Goal: Transaction & Acquisition: Book appointment/travel/reservation

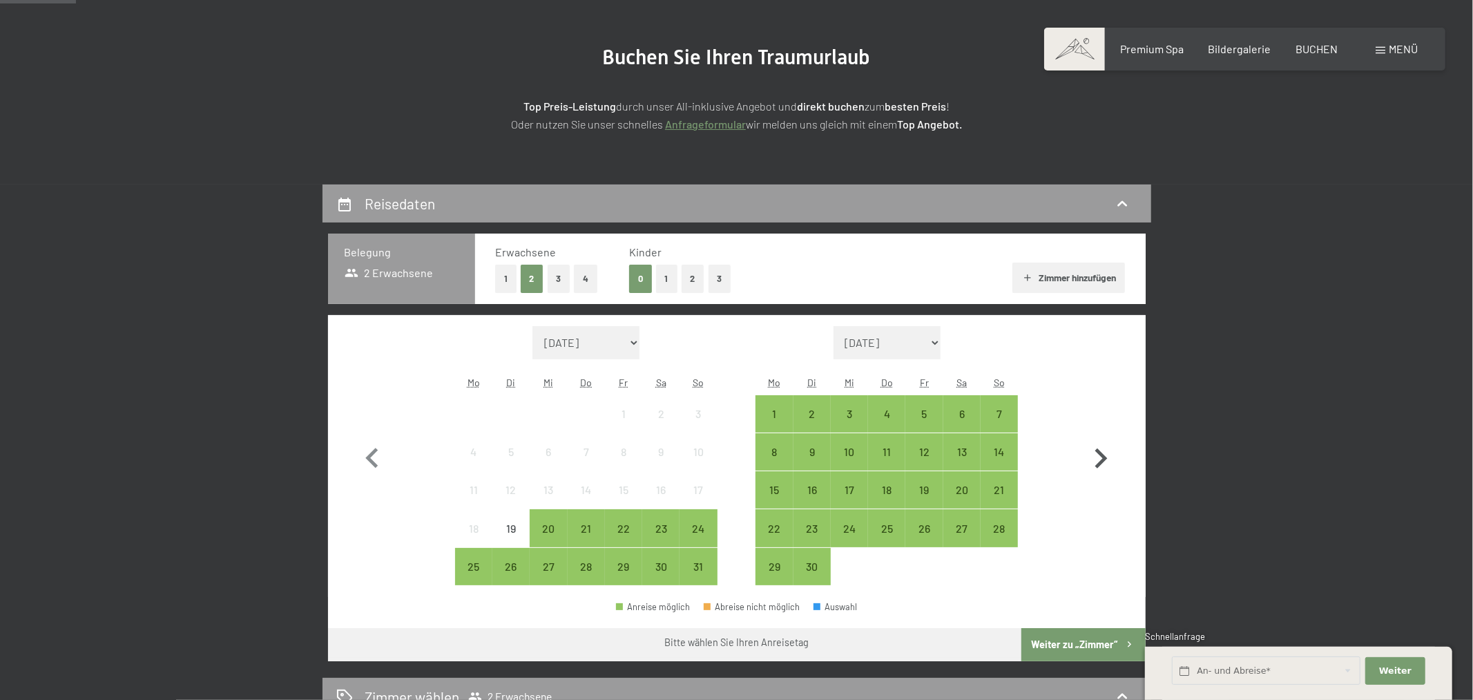
scroll to position [145, 0]
click at [1111, 446] on icon "button" at bounding box center [1101, 459] width 40 height 40
select select "[DATE]"
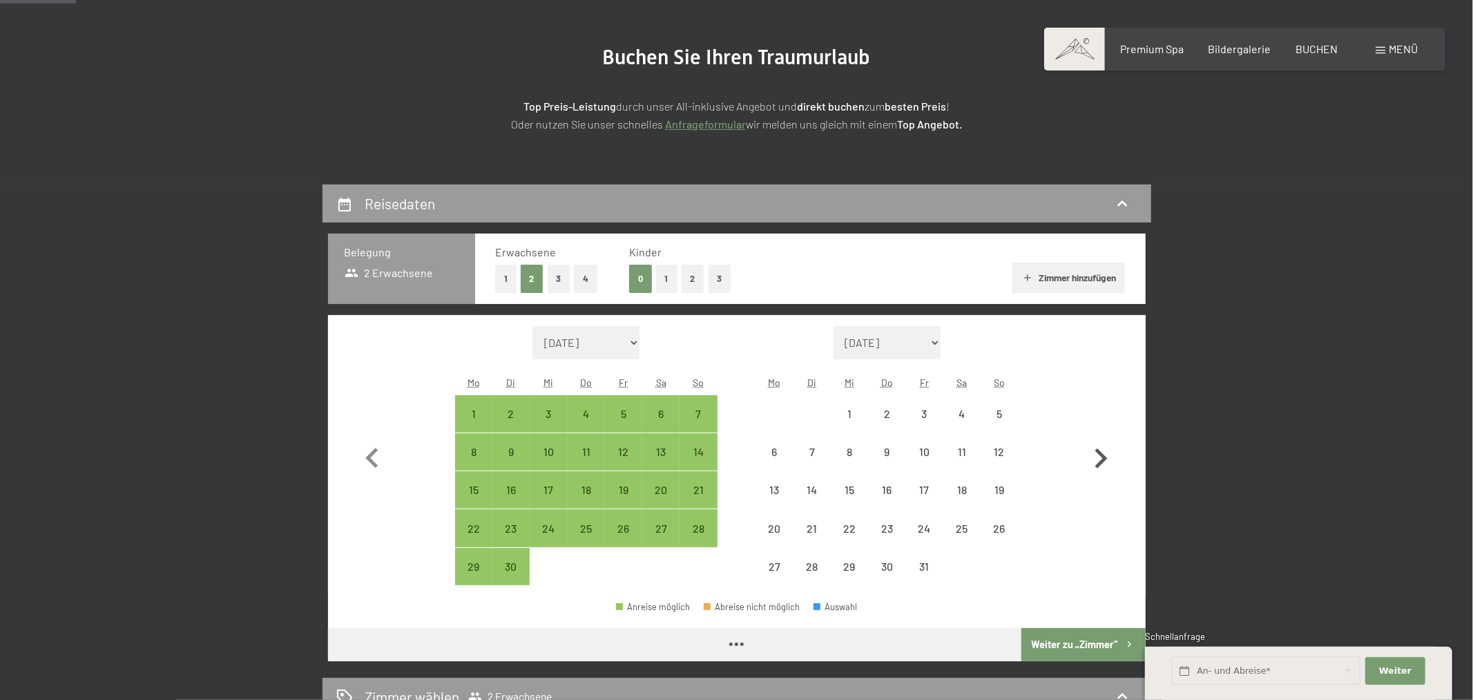
click at [1107, 450] on icon "button" at bounding box center [1101, 459] width 40 height 40
select select "[DATE]"
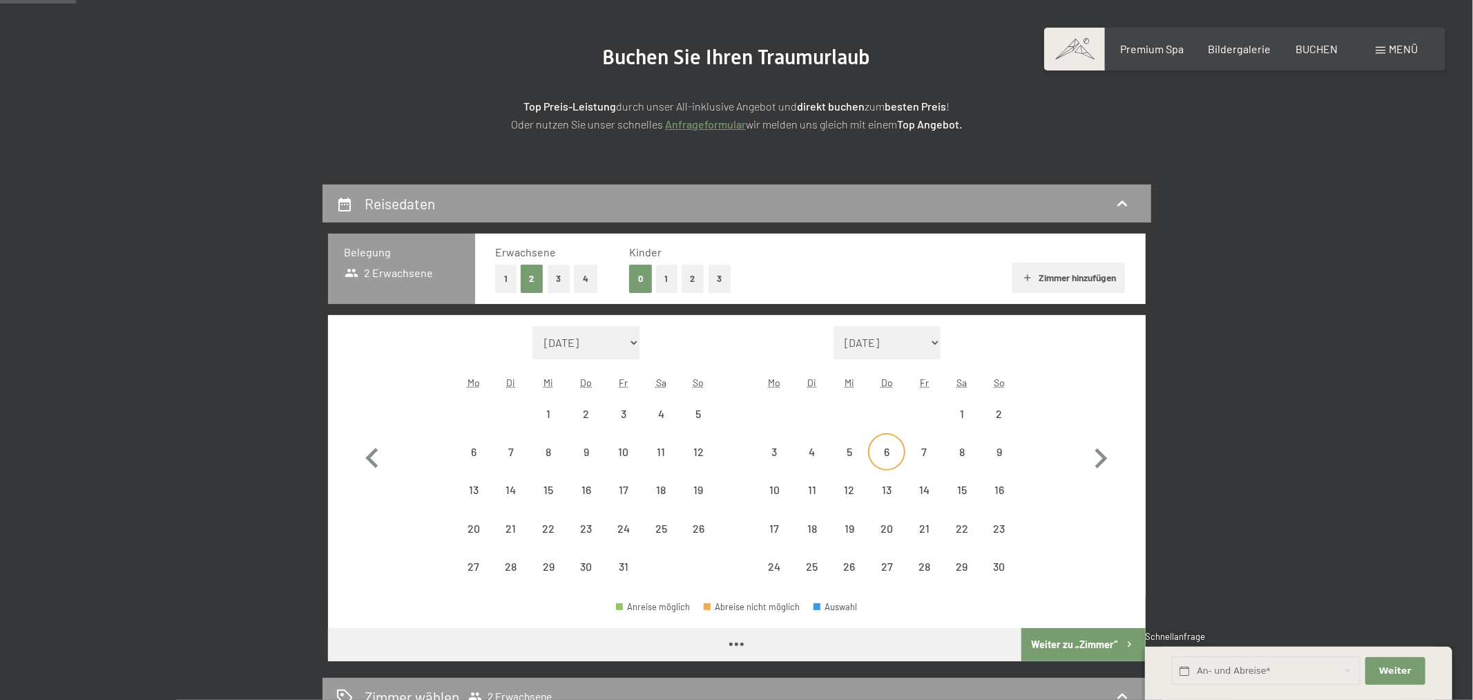
select select "[DATE]"
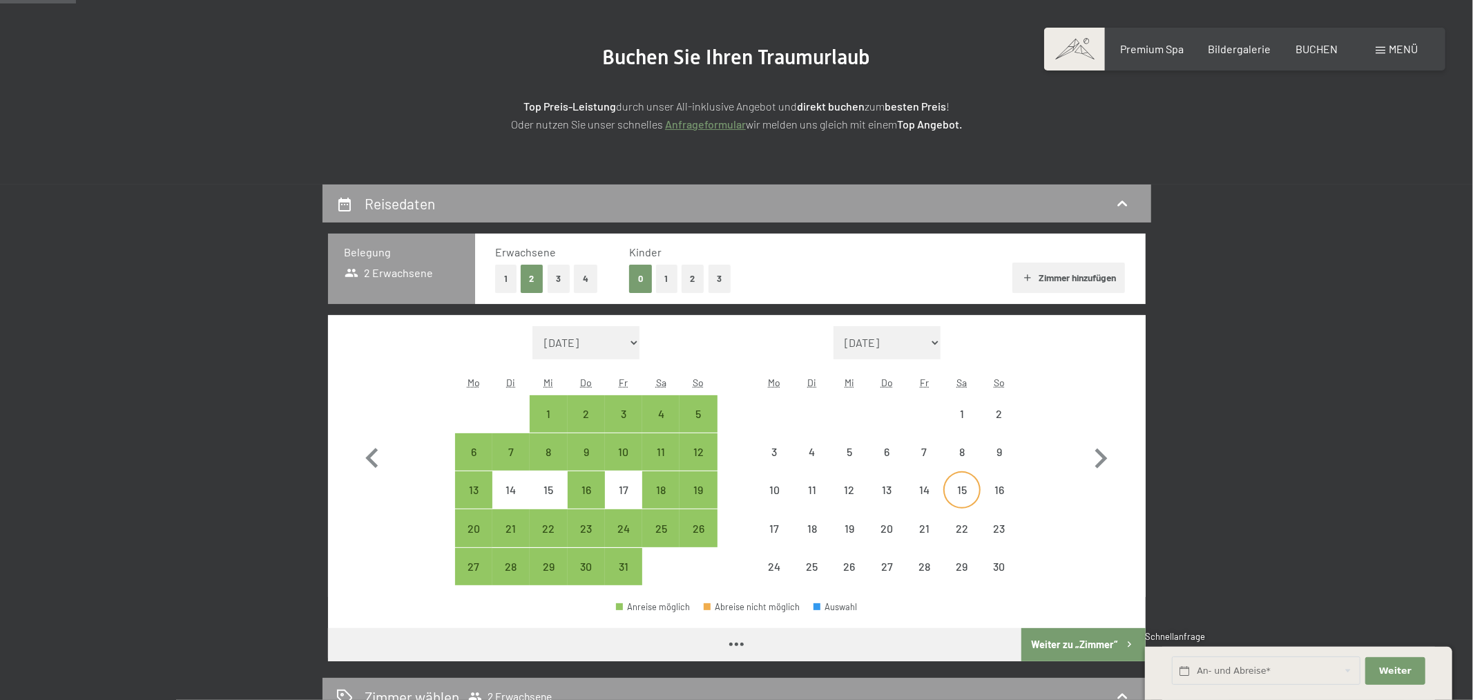
select select "[DATE]"
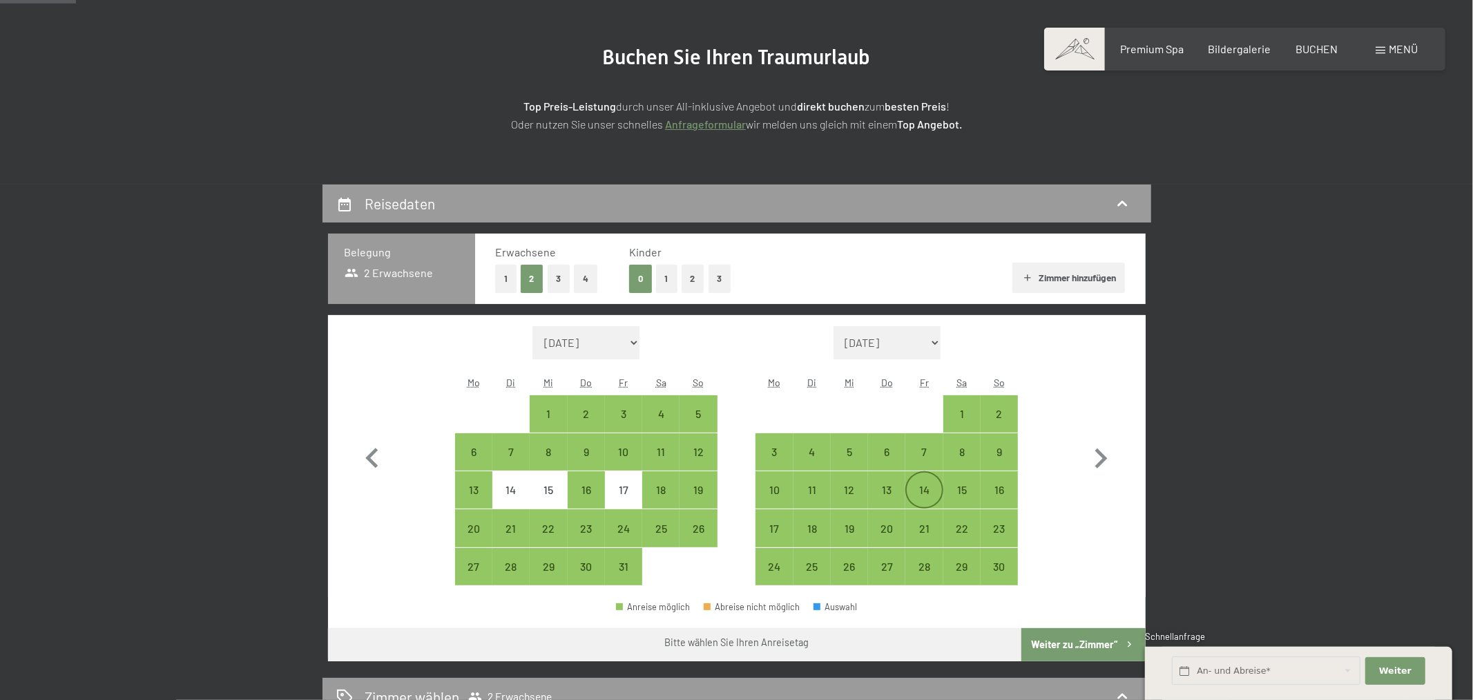
click at [921, 493] on div "14" at bounding box center [924, 501] width 35 height 35
select select "[DATE]"
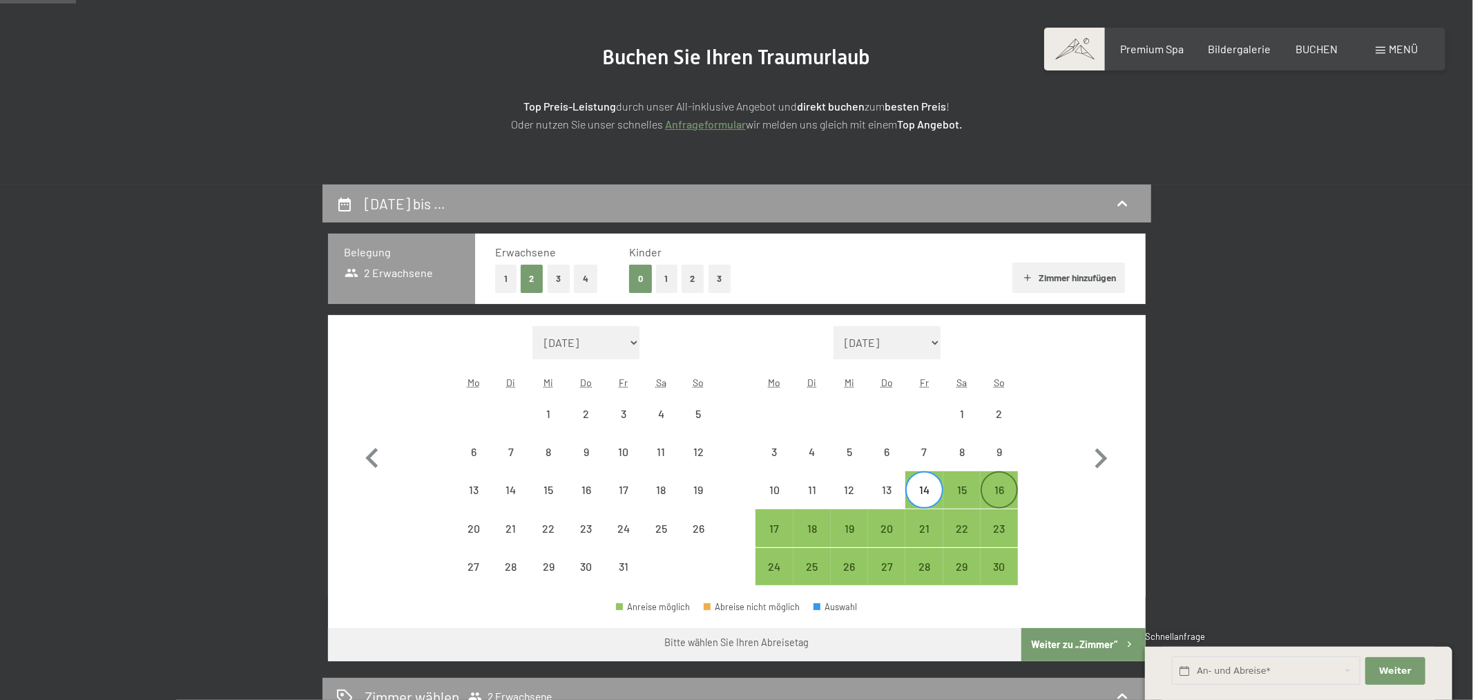
click at [998, 489] on div "16" at bounding box center [999, 501] width 35 height 35
select select "[DATE]"
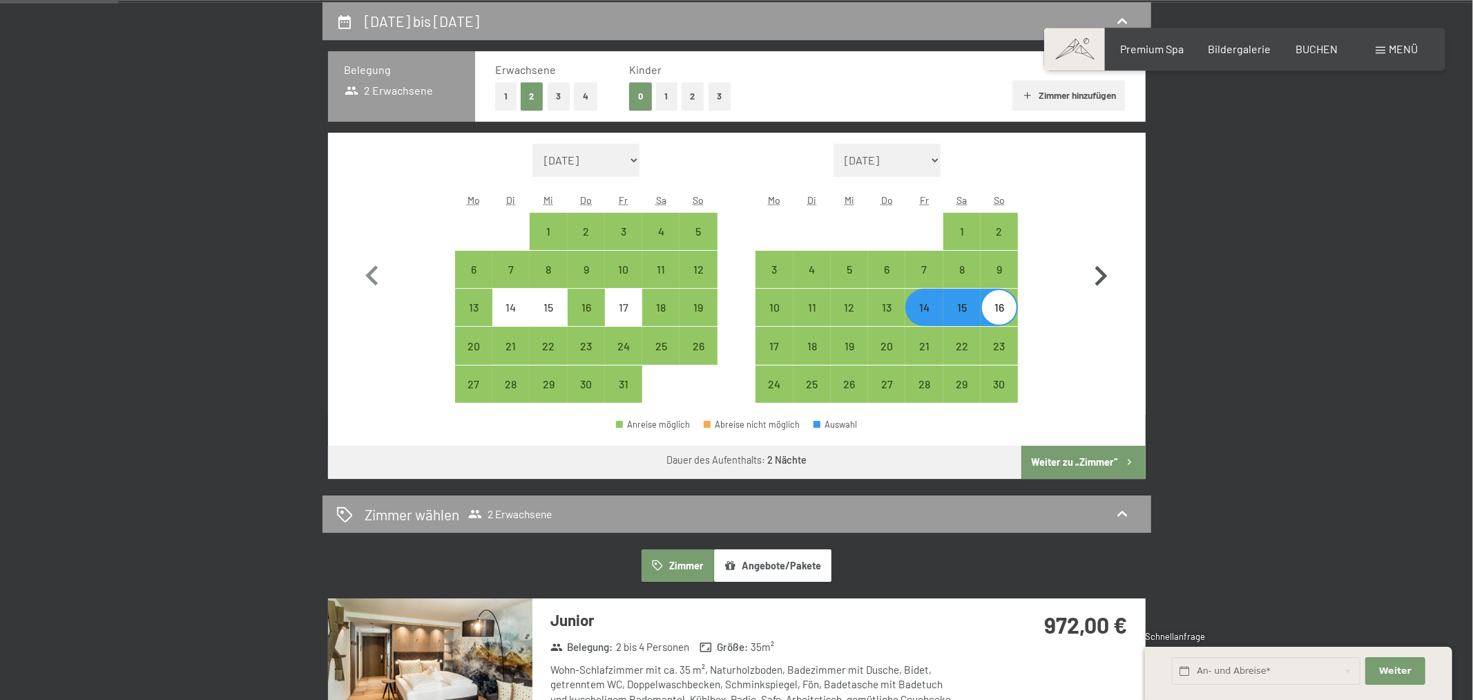
scroll to position [290, 0]
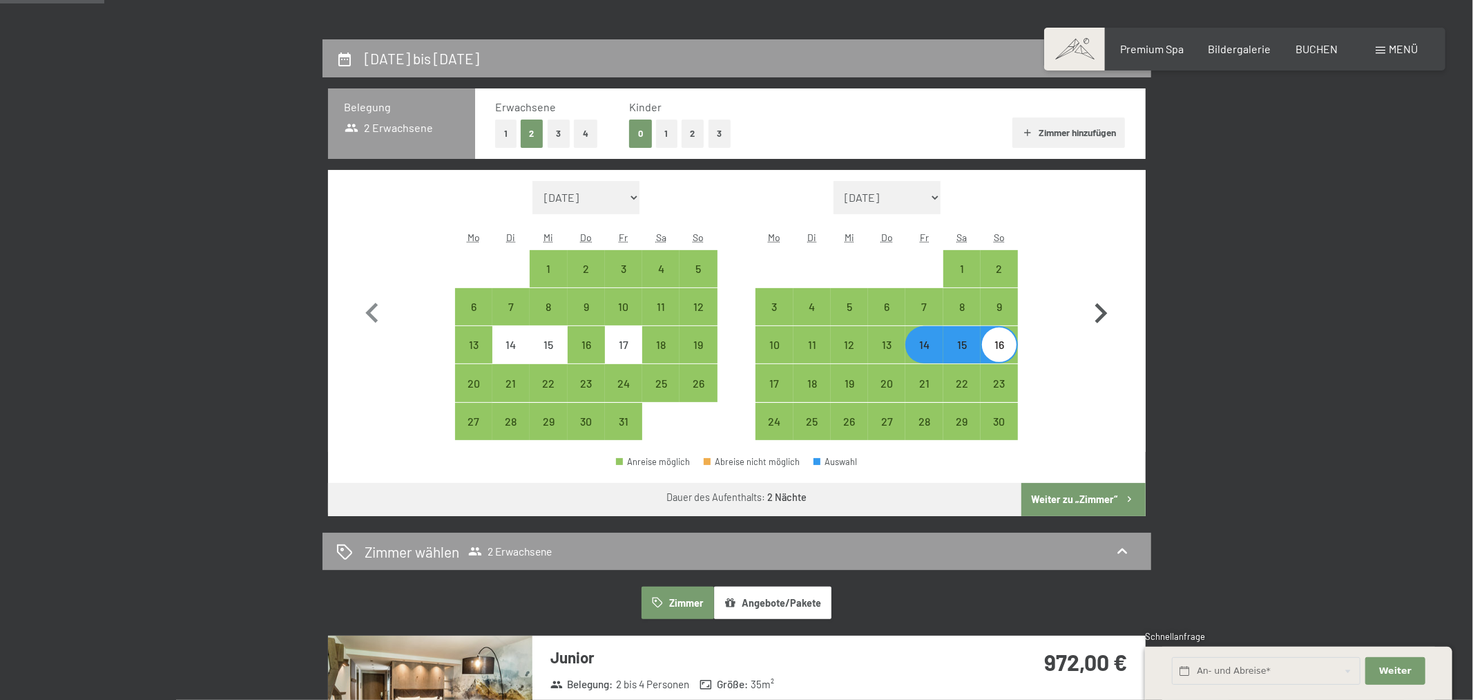
click at [1100, 306] on icon "button" at bounding box center [1102, 313] width 12 height 20
select select "[DATE]"
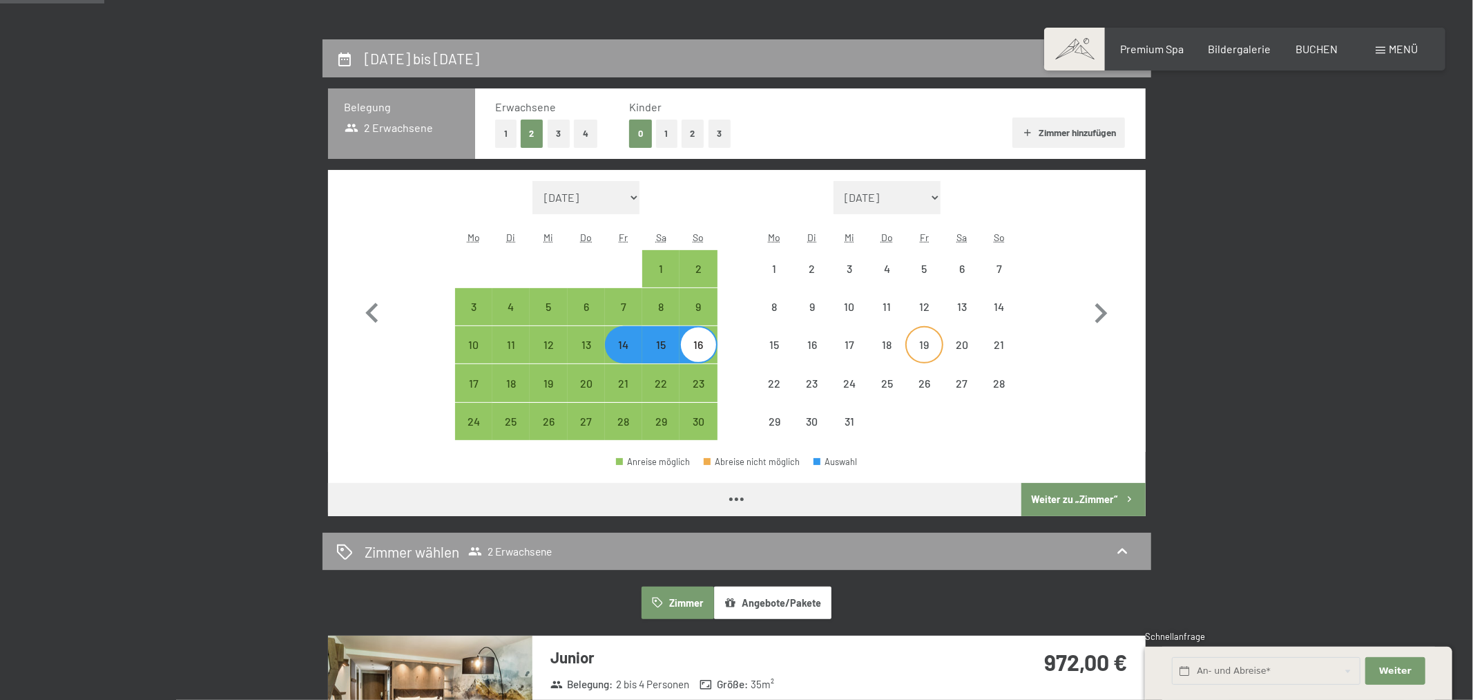
select select "[DATE]"
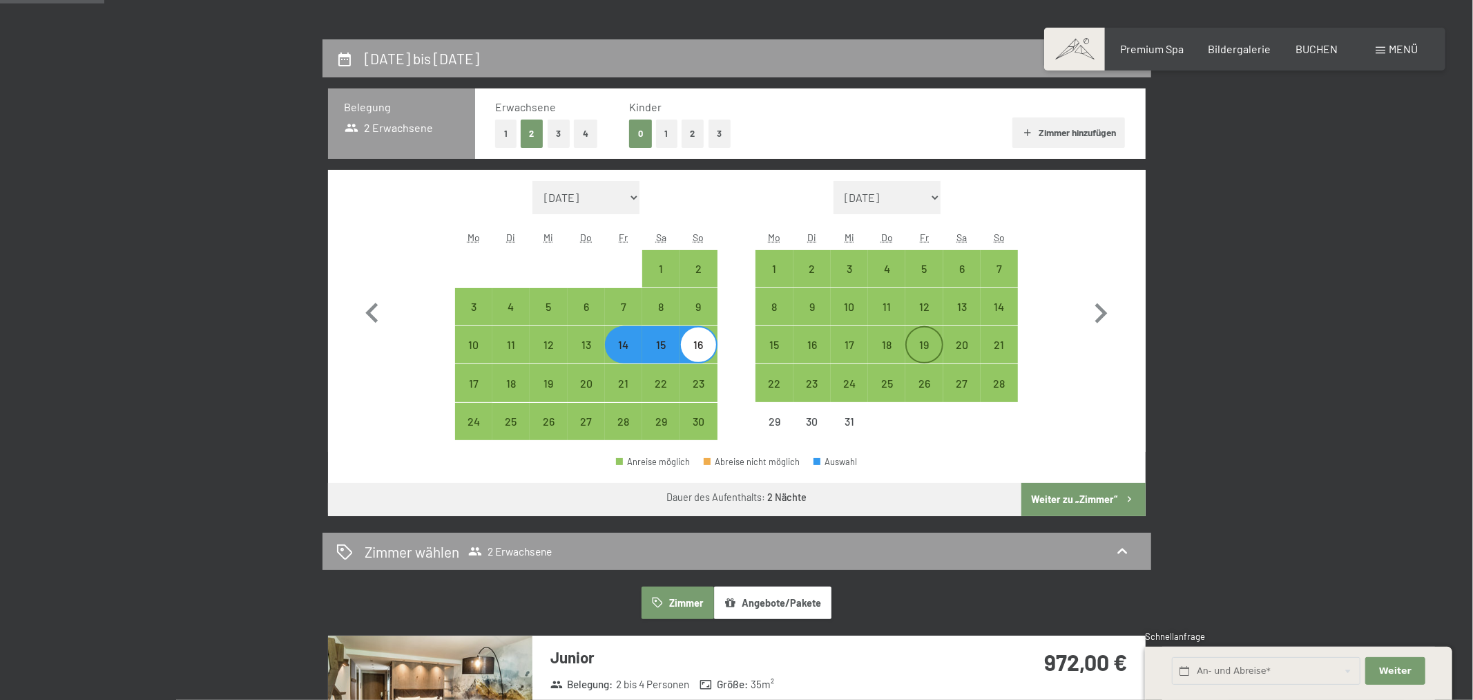
click at [918, 341] on div "19" at bounding box center [924, 356] width 35 height 35
select select "[DATE]"
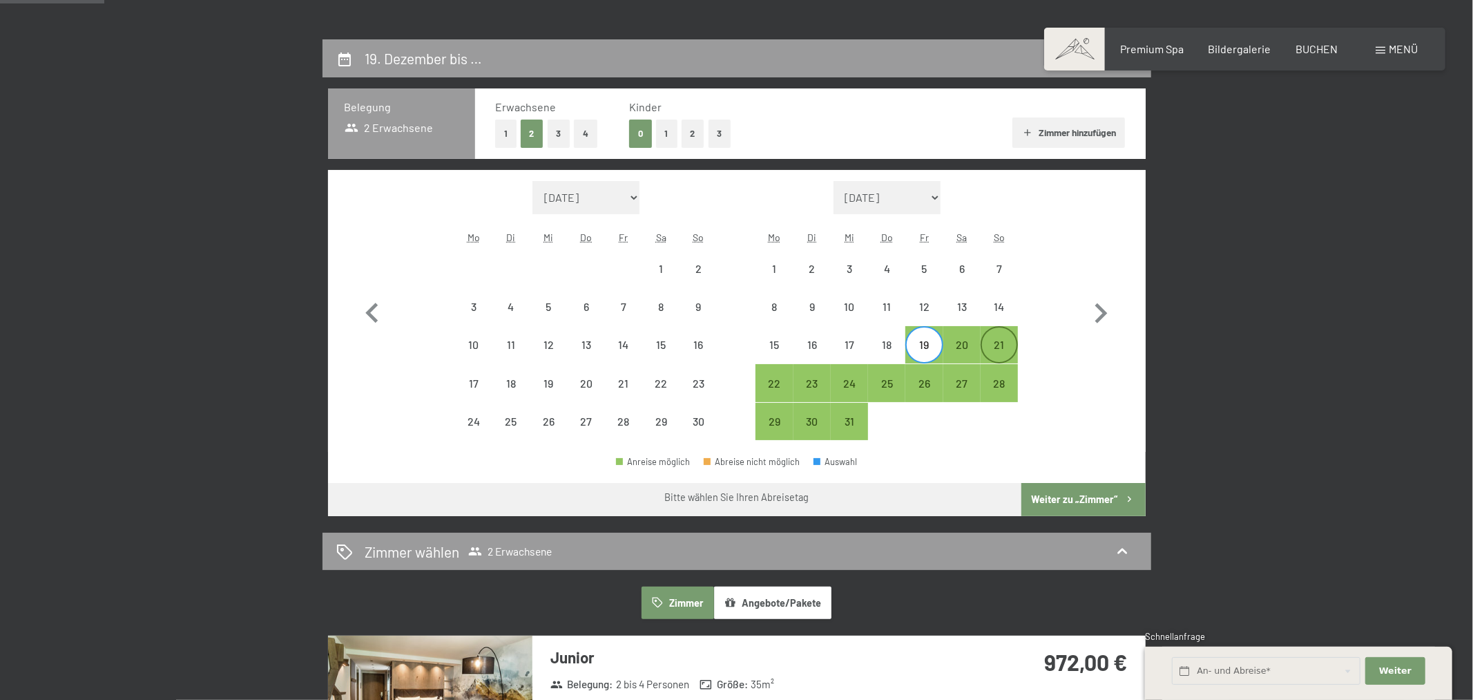
click at [1000, 347] on div "21" at bounding box center [999, 356] width 35 height 35
select select "[DATE]"
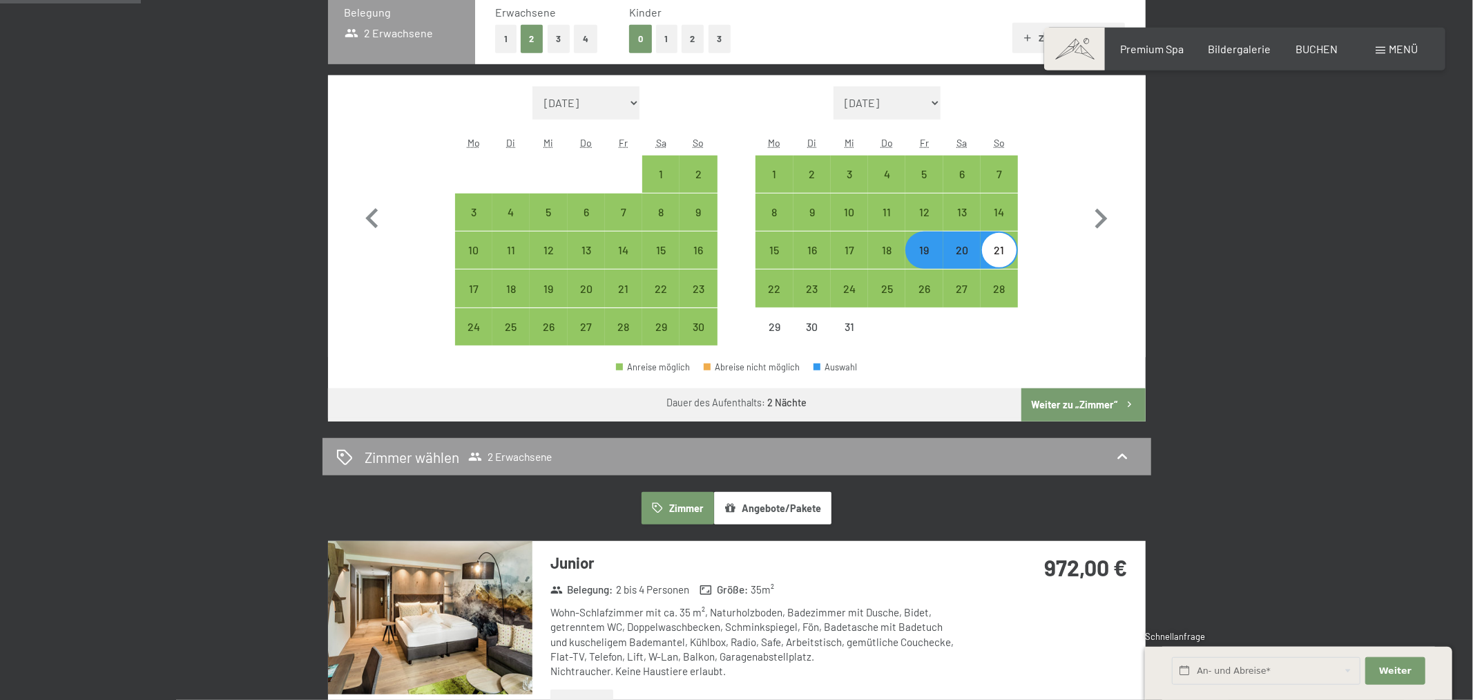
scroll to position [363, 0]
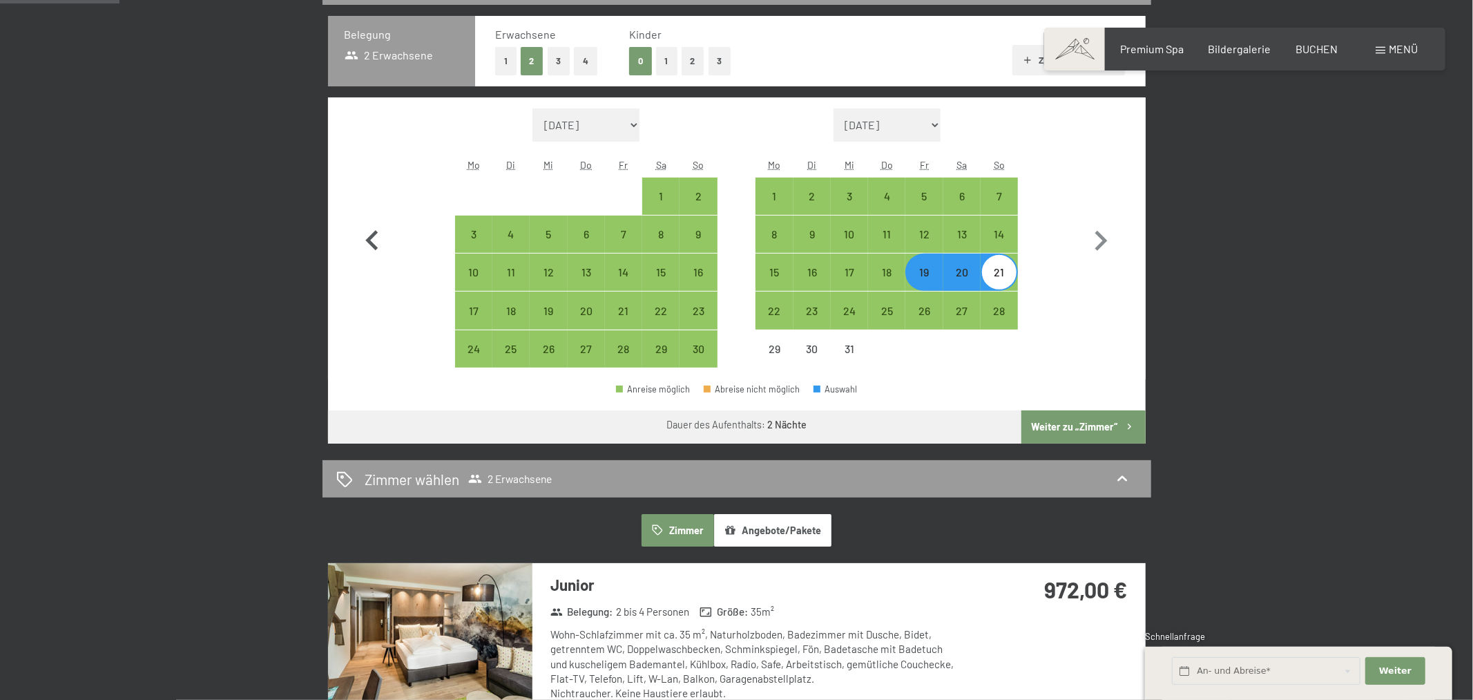
click at [369, 231] on icon "button" at bounding box center [372, 241] width 40 height 40
select select "[DATE]"
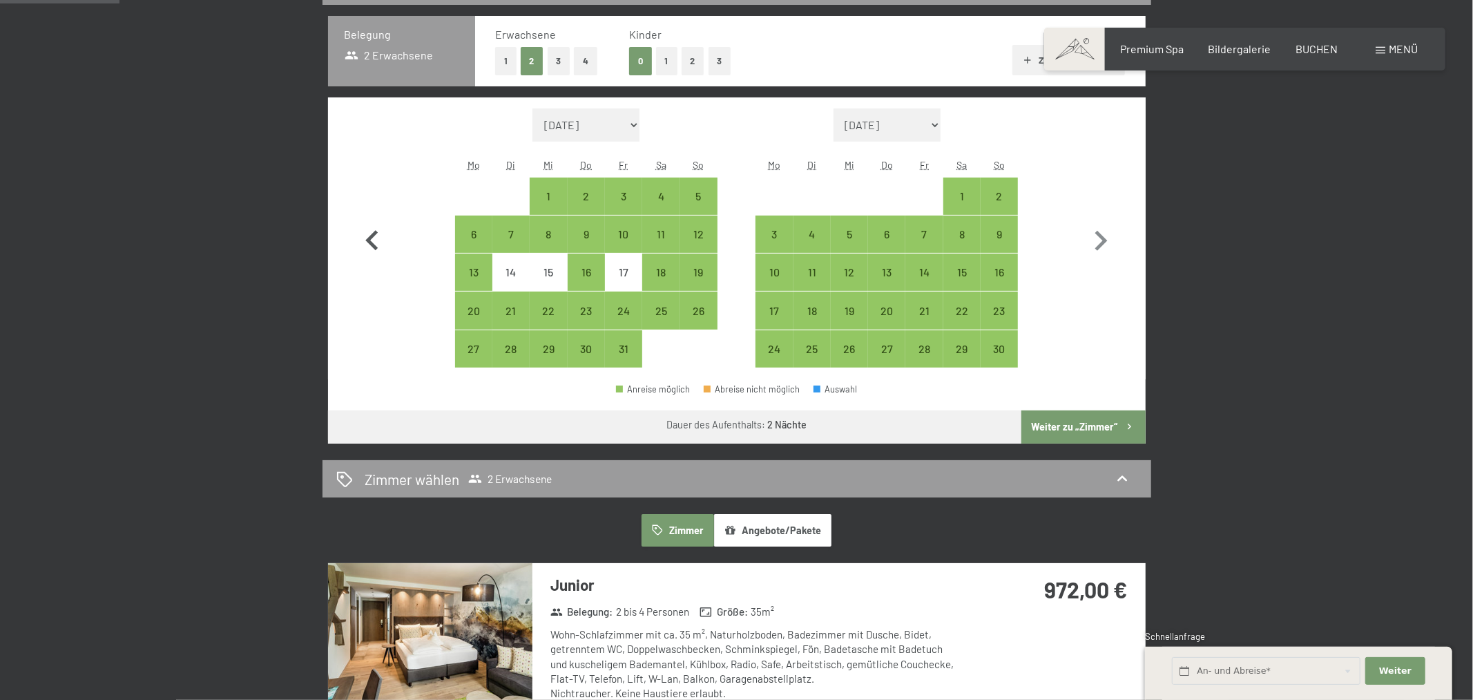
click at [369, 231] on icon "button" at bounding box center [372, 241] width 40 height 40
select select "[DATE]"
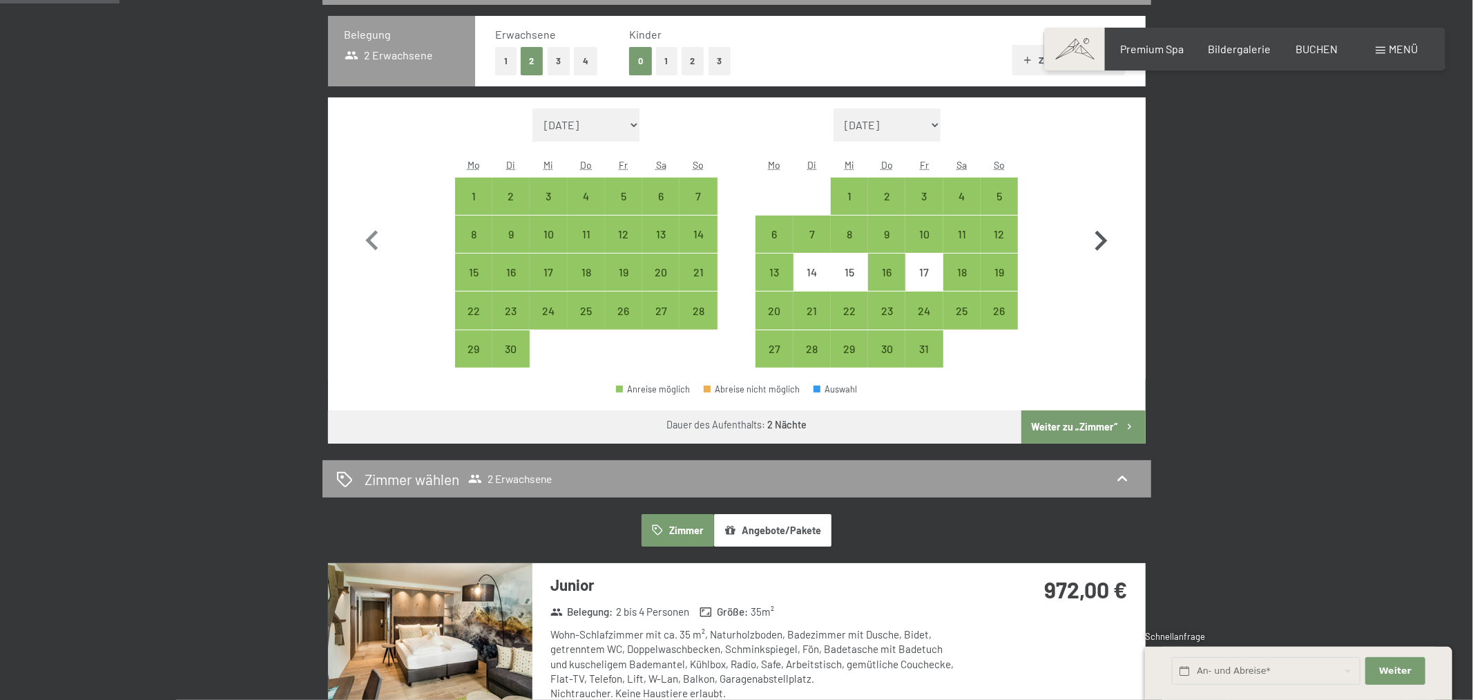
click at [1107, 235] on icon "button" at bounding box center [1101, 241] width 40 height 40
select select "[DATE]"
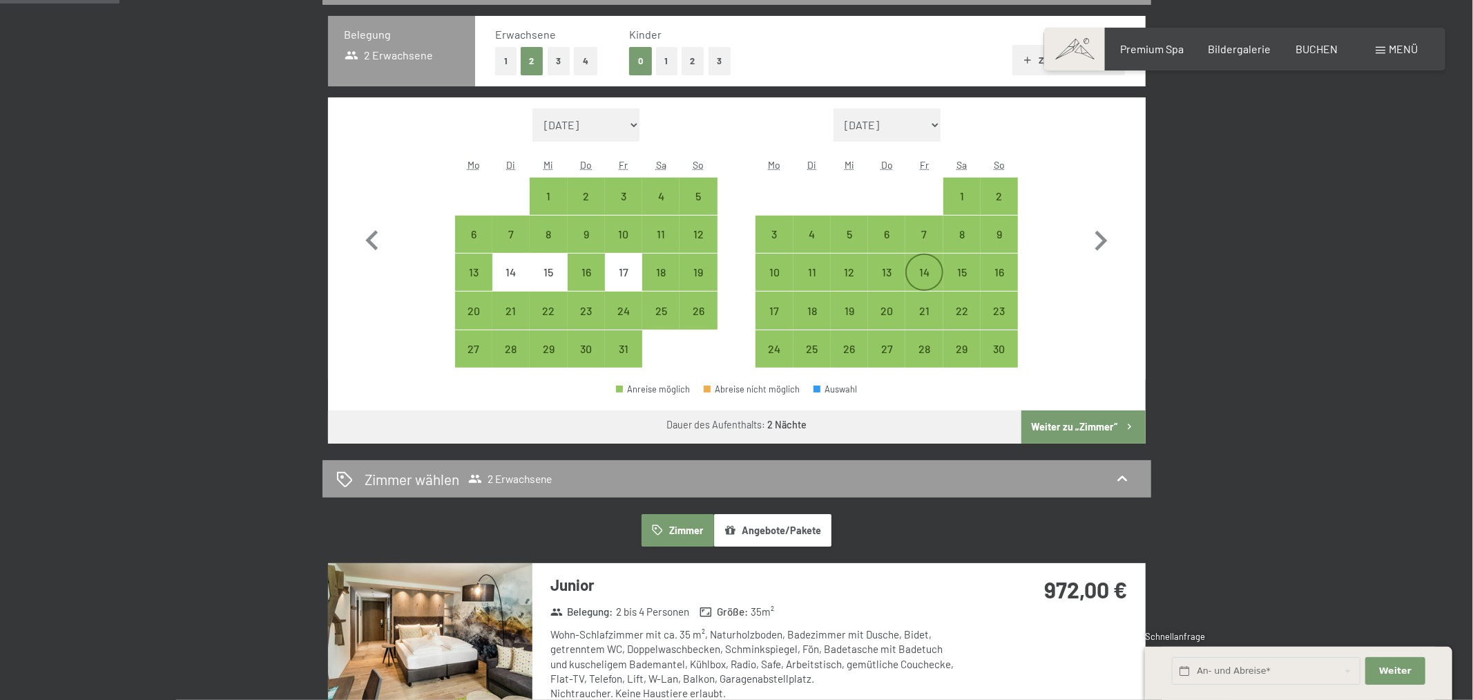
click at [919, 281] on div "14" at bounding box center [924, 284] width 35 height 35
select select "[DATE]"
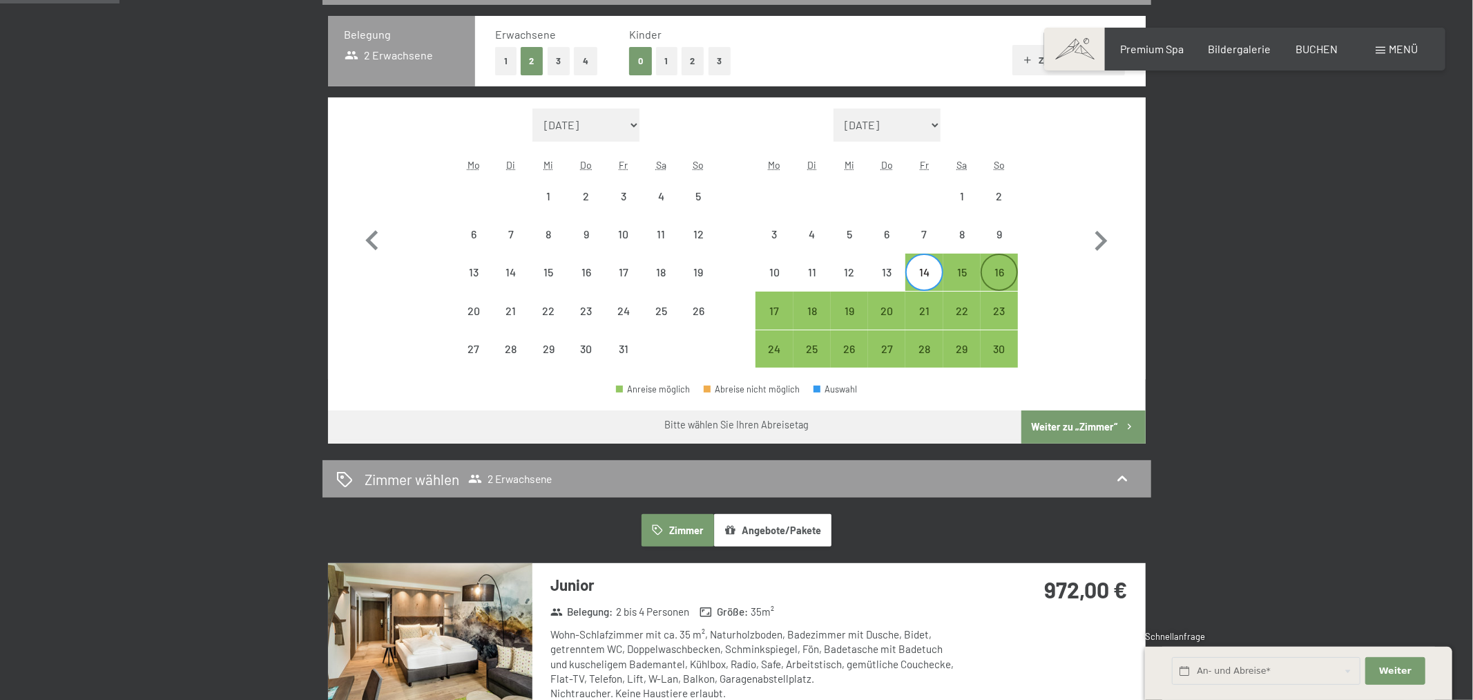
click at [989, 275] on div "16" at bounding box center [999, 284] width 35 height 35
select select "[DATE]"
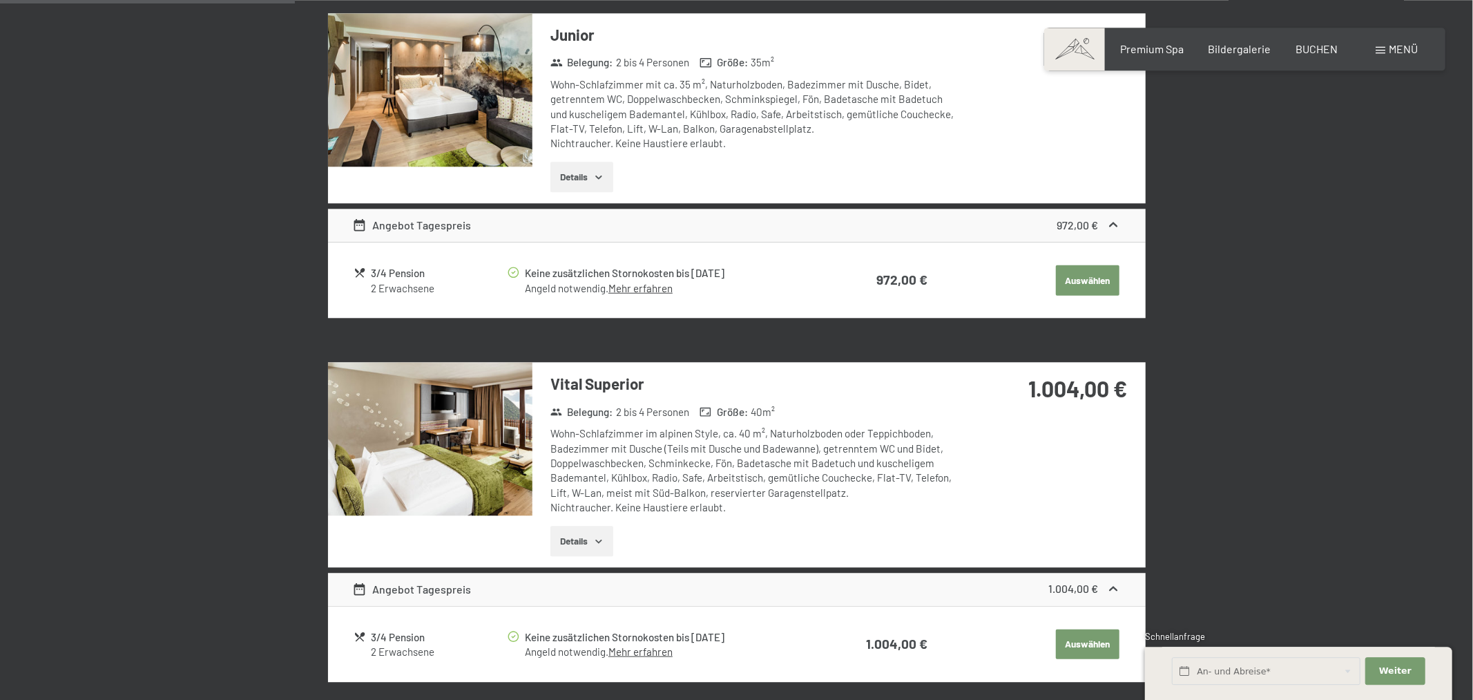
scroll to position [798, 0]
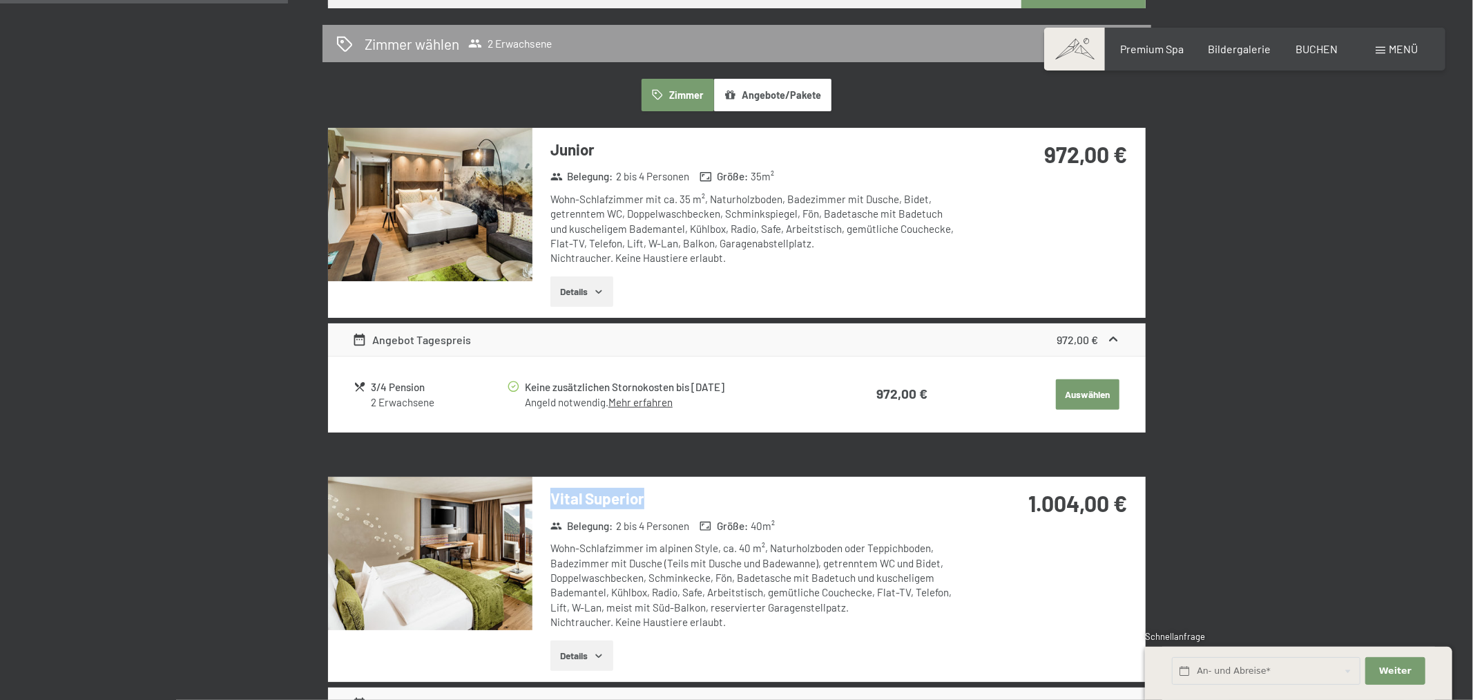
drag, startPoint x: 644, startPoint y: 501, endPoint x: 534, endPoint y: 500, distance: 109.8
click at [534, 500] on div "Vital Superior Belegung : 2 bis 4 Personen Größe : 40 m² Wohn-Schlafzimmer im a…" at bounding box center [748, 579] width 430 height 205
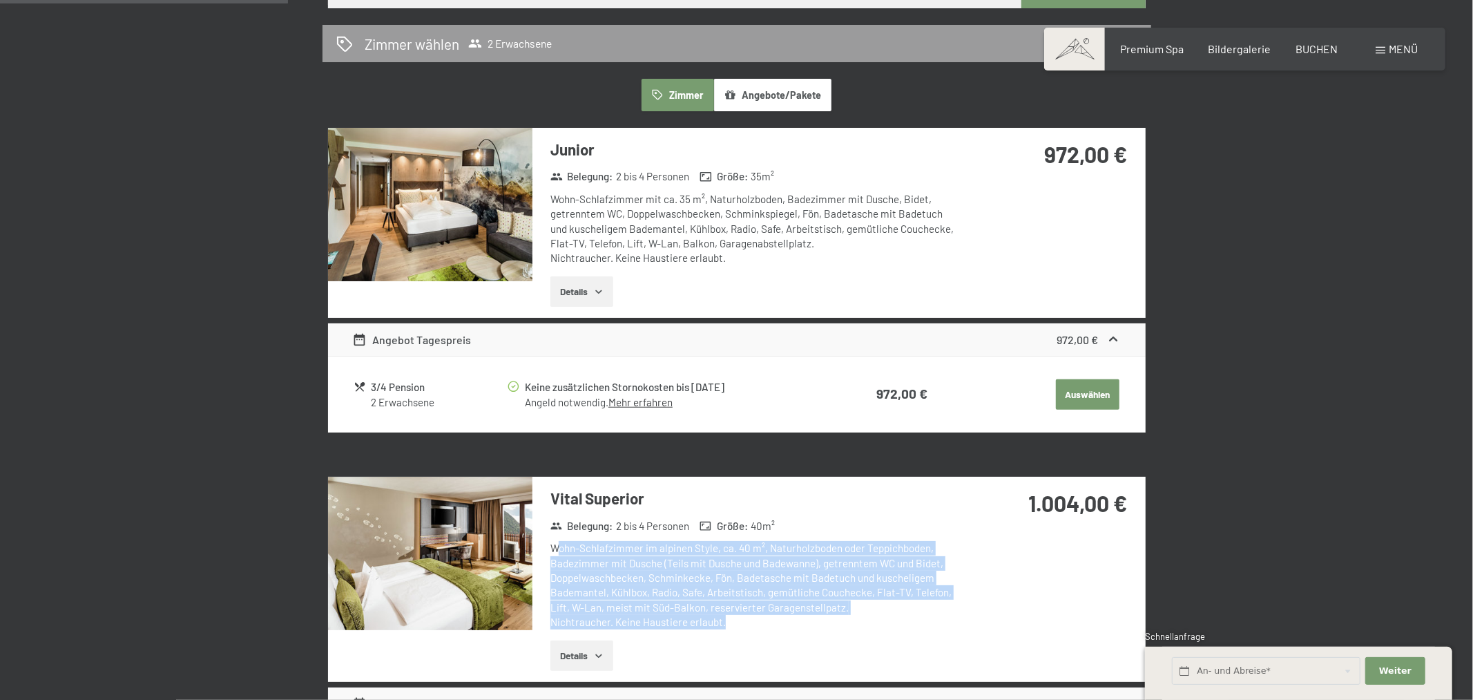
drag, startPoint x: 555, startPoint y: 549, endPoint x: 772, endPoint y: 638, distance: 234.9
click at [772, 638] on div "Vital Superior Belegung : 2 bis 4 Personen Größe : 40 m² Wohn-Schlafzimmer im a…" at bounding box center [748, 579] width 430 height 205
click at [767, 631] on div "Vital Superior Belegung : 2 bis 4 Personen Größe : 40 m² Wohn-Schlafzimmer im a…" at bounding box center [748, 579] width 430 height 205
drag, startPoint x: 749, startPoint y: 620, endPoint x: 545, endPoint y: 542, distance: 218.9
click at [549, 544] on div "Vital Superior Belegung : 2 bis 4 Personen Größe : 40 m² Wohn-Schlafzimmer im a…" at bounding box center [748, 579] width 430 height 205
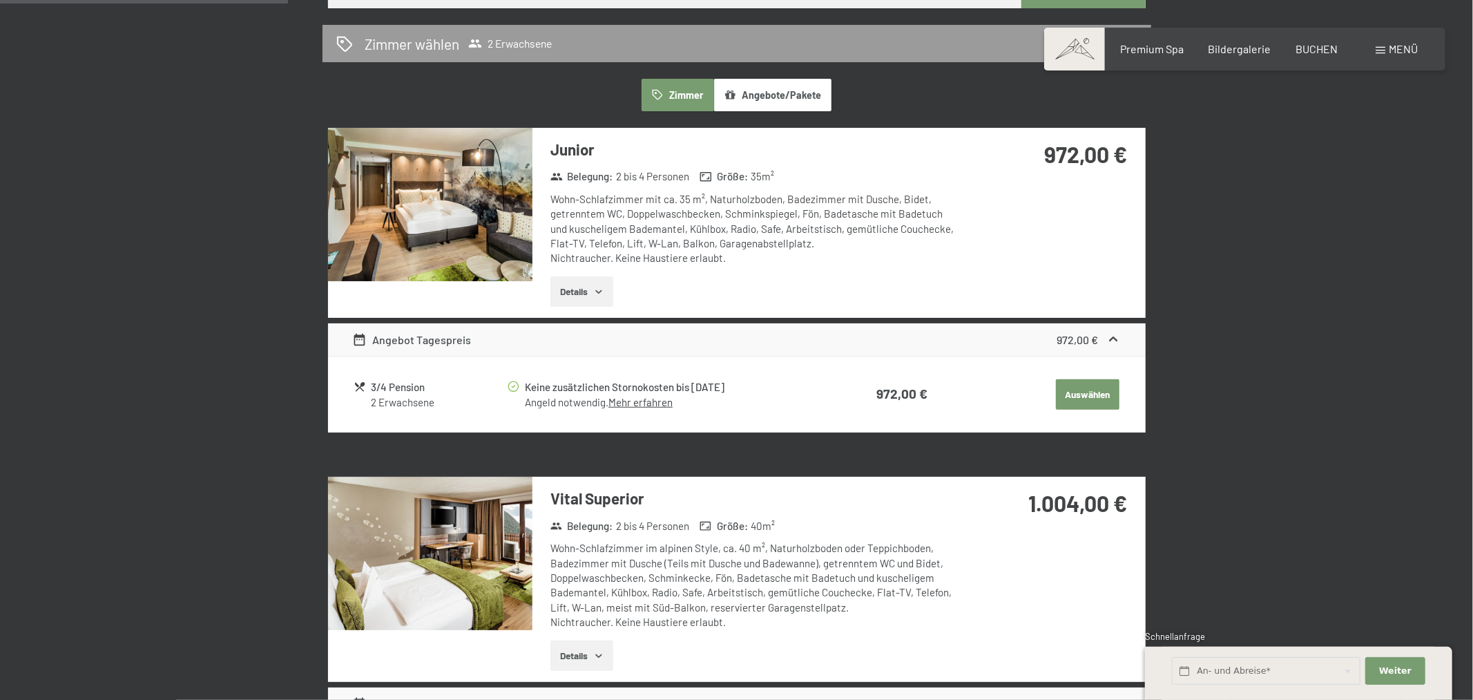
click at [545, 542] on div "Vital Superior Belegung : 2 bis 4 Personen Größe : 40 m² Wohn-Schlafzimmer im a…" at bounding box center [748, 579] width 430 height 205
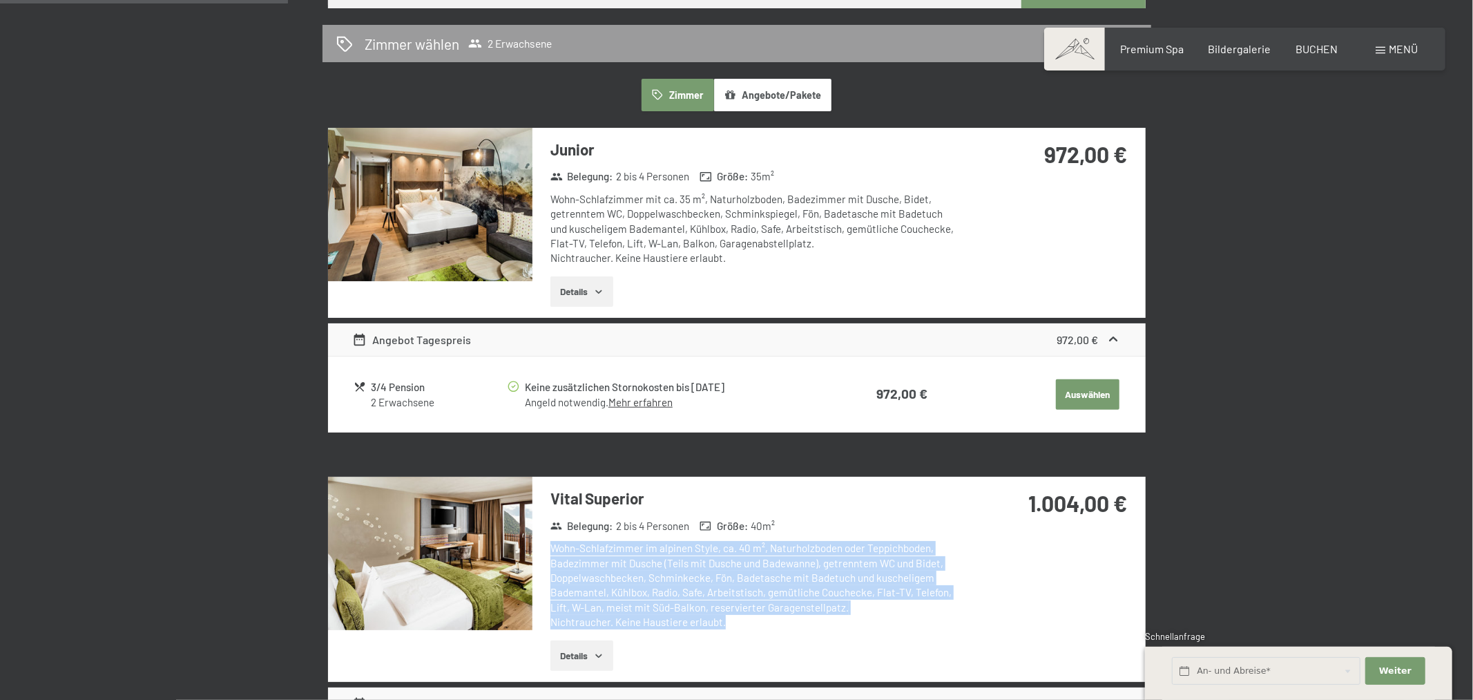
drag, startPoint x: 545, startPoint y: 542, endPoint x: 782, endPoint y: 620, distance: 249.5
click at [782, 620] on div "Vital Superior Belegung : 2 bis 4 Personen Größe : 40 m² Wohn-Schlafzimmer im a…" at bounding box center [748, 579] width 430 height 205
drag, startPoint x: 781, startPoint y: 620, endPoint x: 714, endPoint y: 613, distance: 67.3
click at [780, 620] on div "Wohn-Schlafzimmer im alpinen Style, ca. 40 m², Naturholzboden oder Teppichboden…" at bounding box center [756, 585] width 411 height 88
drag, startPoint x: 714, startPoint y: 613, endPoint x: 537, endPoint y: 546, distance: 188.7
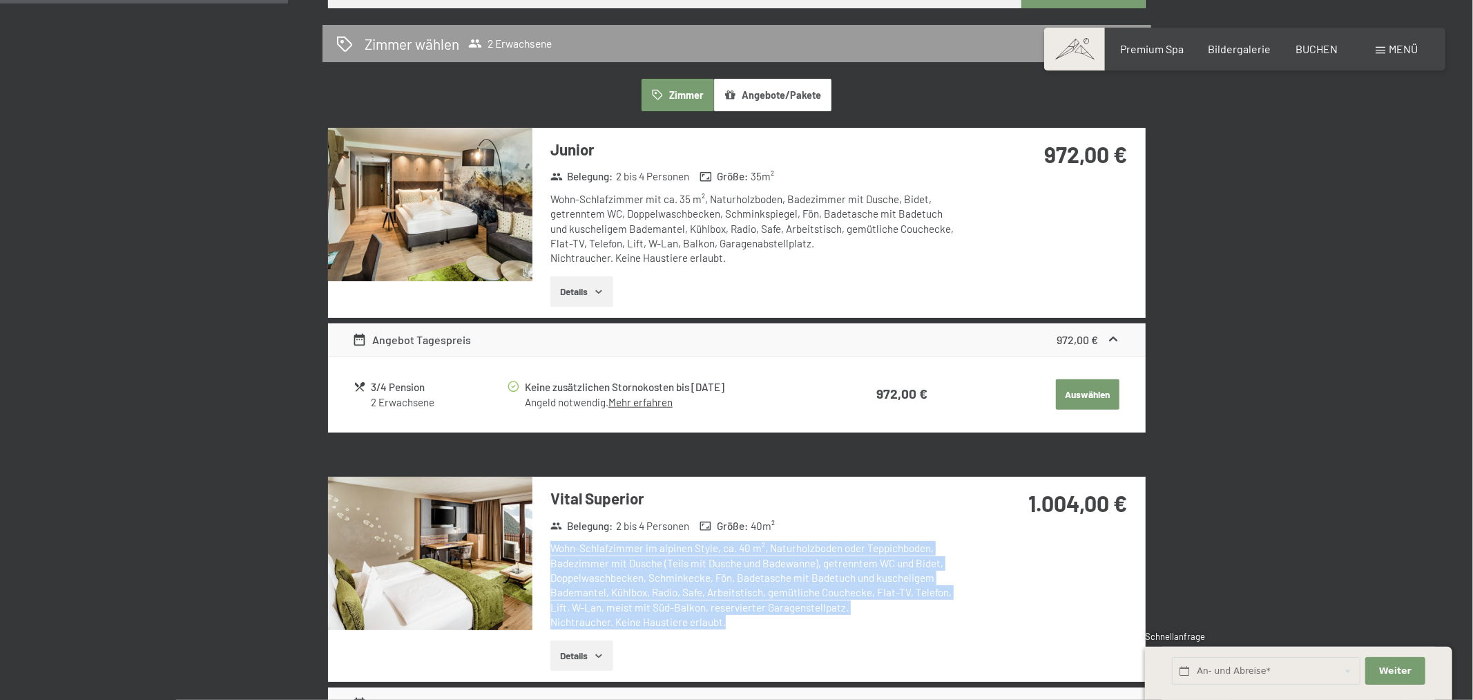
click at [537, 546] on div "Vital Superior Belegung : 2 bis 4 Personen Größe : 40 m² Wohn-Schlafzimmer im a…" at bounding box center [748, 579] width 430 height 205
click at [642, 578] on div "Wohn-Schlafzimmer im alpinen Style, ca. 40 m², Naturholzboden oder Teppichboden…" at bounding box center [756, 585] width 411 height 88
drag, startPoint x: 723, startPoint y: 636, endPoint x: 550, endPoint y: 548, distance: 194.6
click at [550, 548] on div "Vital Superior Belegung : 2 bis 4 Personen Größe : 40 m² Wohn-Schlafzimmer im a…" at bounding box center [748, 579] width 430 height 205
drag, startPoint x: 550, startPoint y: 548, endPoint x: 757, endPoint y: 640, distance: 226.7
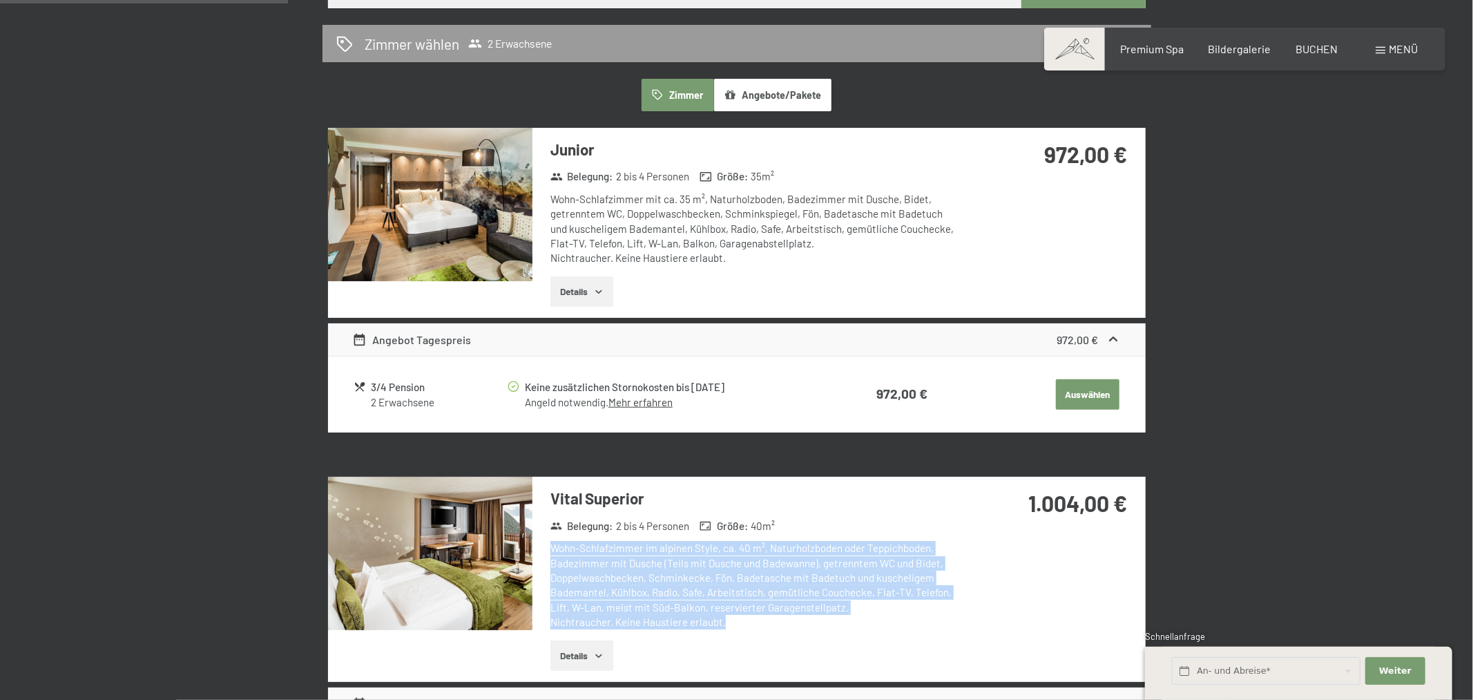
click at [757, 640] on div "Vital Superior Belegung : 2 bis 4 Personen Größe : 40 m² Wohn-Schlafzimmer im a…" at bounding box center [748, 579] width 430 height 205
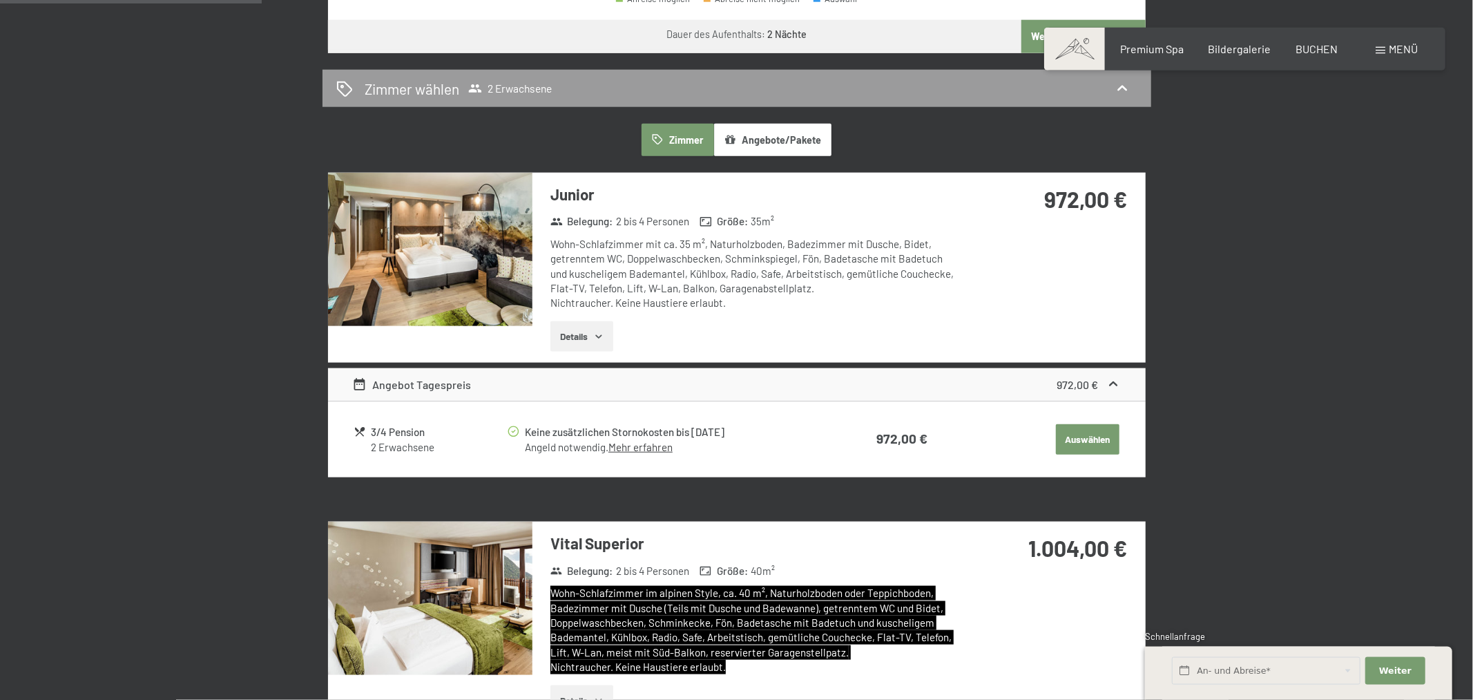
scroll to position [725, 0]
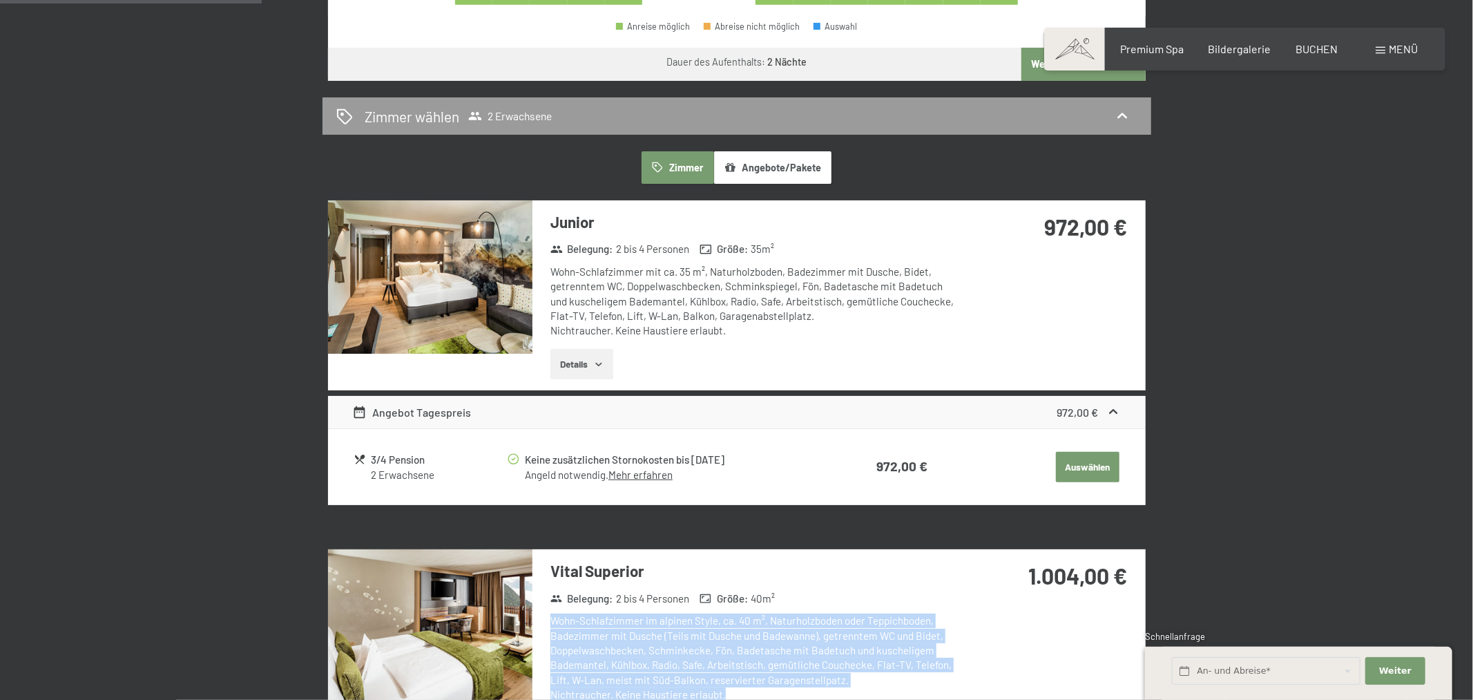
click at [658, 469] on link "Mehr erfahren" at bounding box center [641, 474] width 64 height 12
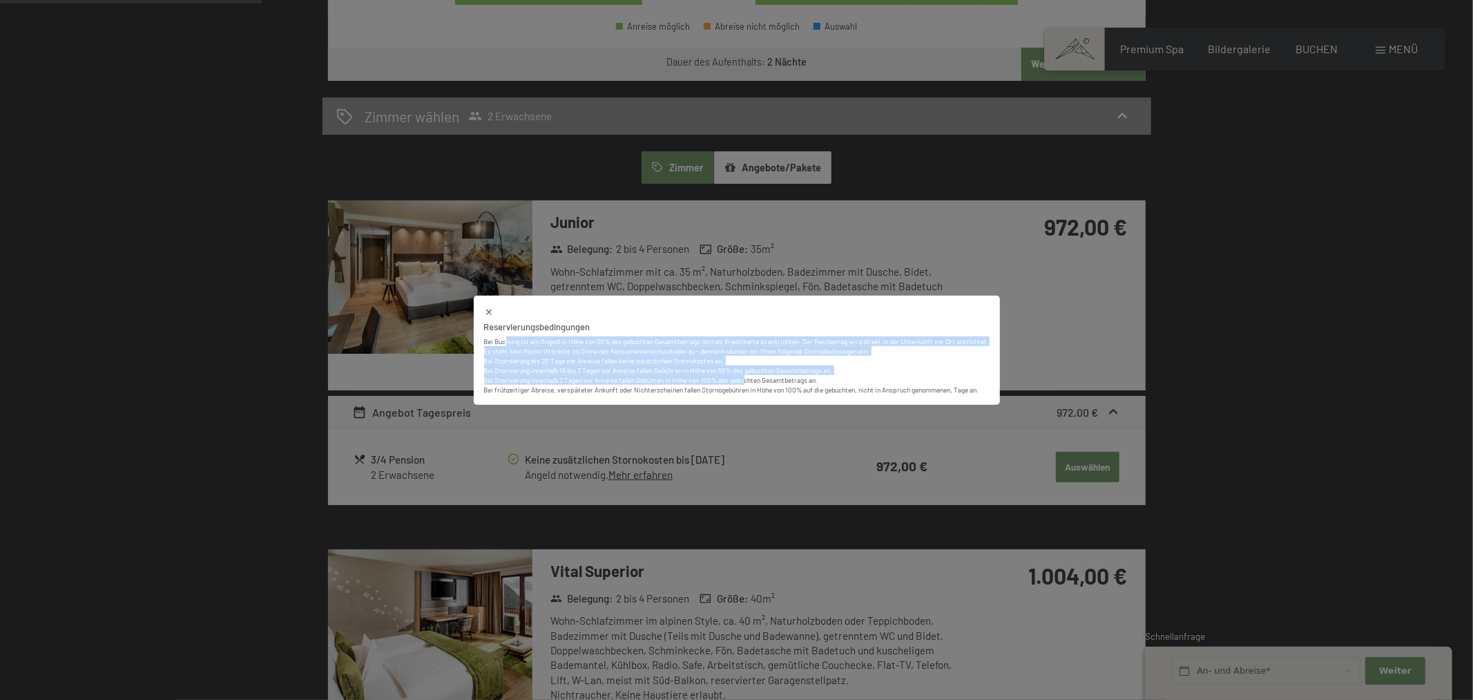
drag, startPoint x: 509, startPoint y: 345, endPoint x: 741, endPoint y: 380, distance: 234.7
click at [743, 379] on div "Bei Buchung ist ein Angeld in Höhe von 30% des gebuchten Gesamtbetrags mittels …" at bounding box center [737, 363] width 506 height 61
click at [539, 354] on p "Es steht kein Rücktrittsrecht im Sinne des Konsumentenschutzkodex zu - dennoch …" at bounding box center [737, 370] width 506 height 48
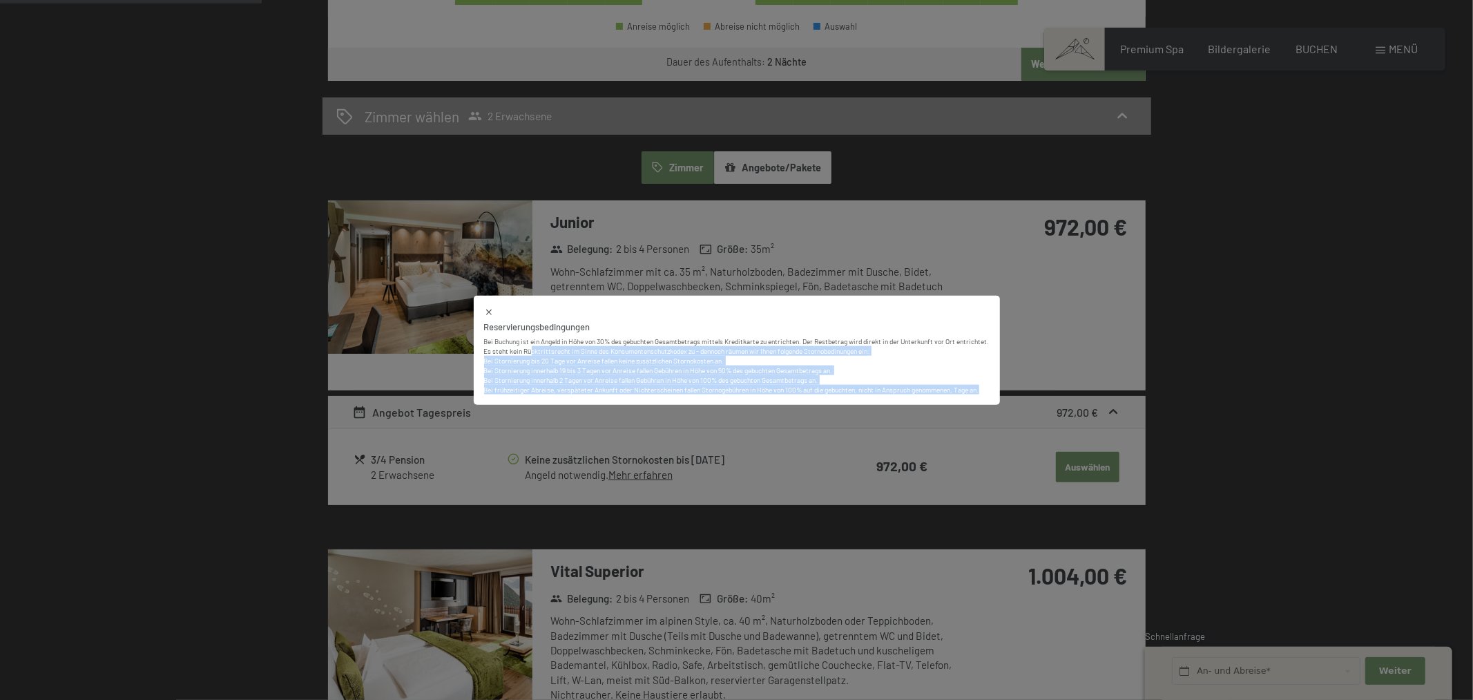
drag, startPoint x: 528, startPoint y: 351, endPoint x: 983, endPoint y: 393, distance: 456.5
click at [983, 393] on p "Es steht kein Rücktrittsrecht im Sinne des Konsumentenschutzkodex zu - dennoch …" at bounding box center [737, 370] width 506 height 48
click at [982, 393] on p "Es steht kein Rücktrittsrecht im Sinne des Konsumentenschutzkodex zu - dennoch …" at bounding box center [737, 370] width 506 height 48
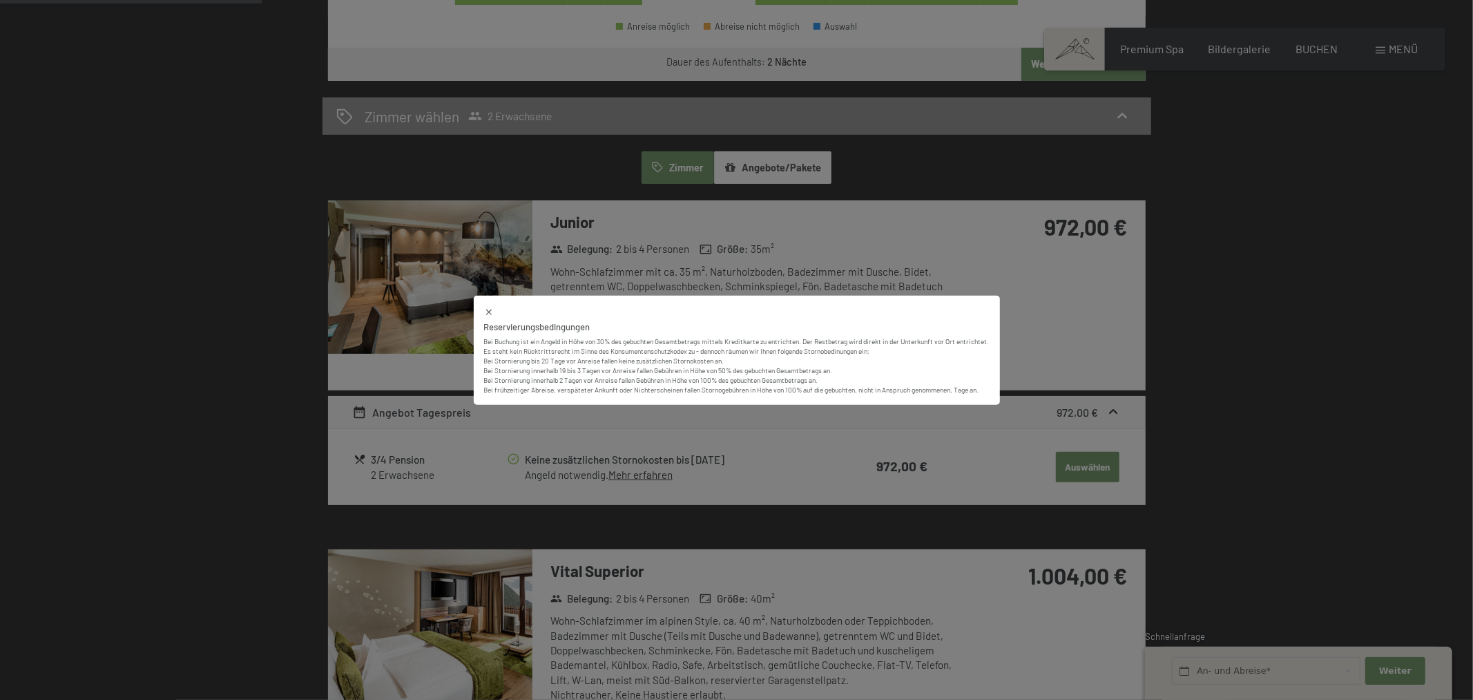
click at [1129, 321] on div "Reservierungsbedingungen Bei Buchung ist ein Angeld in Höhe von 30% des gebucht…" at bounding box center [736, 350] width 1473 height 700
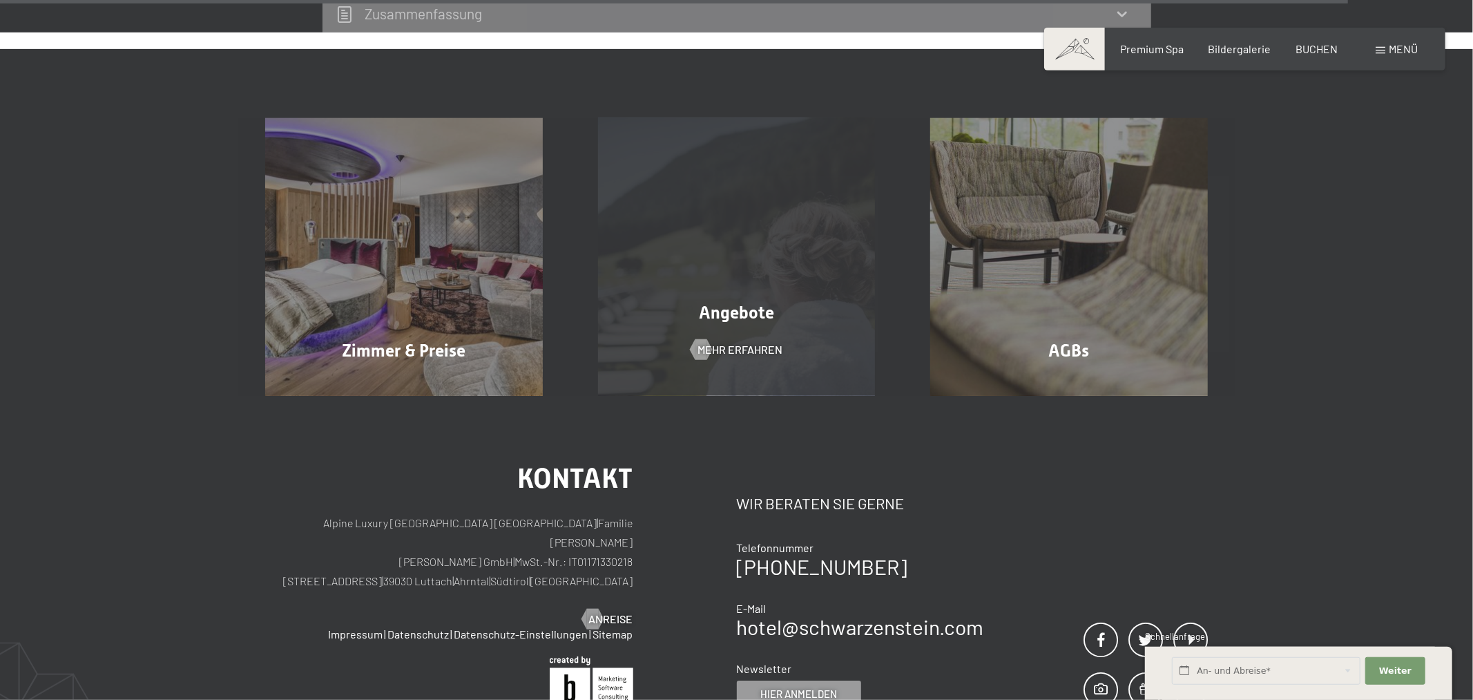
scroll to position [3772, 0]
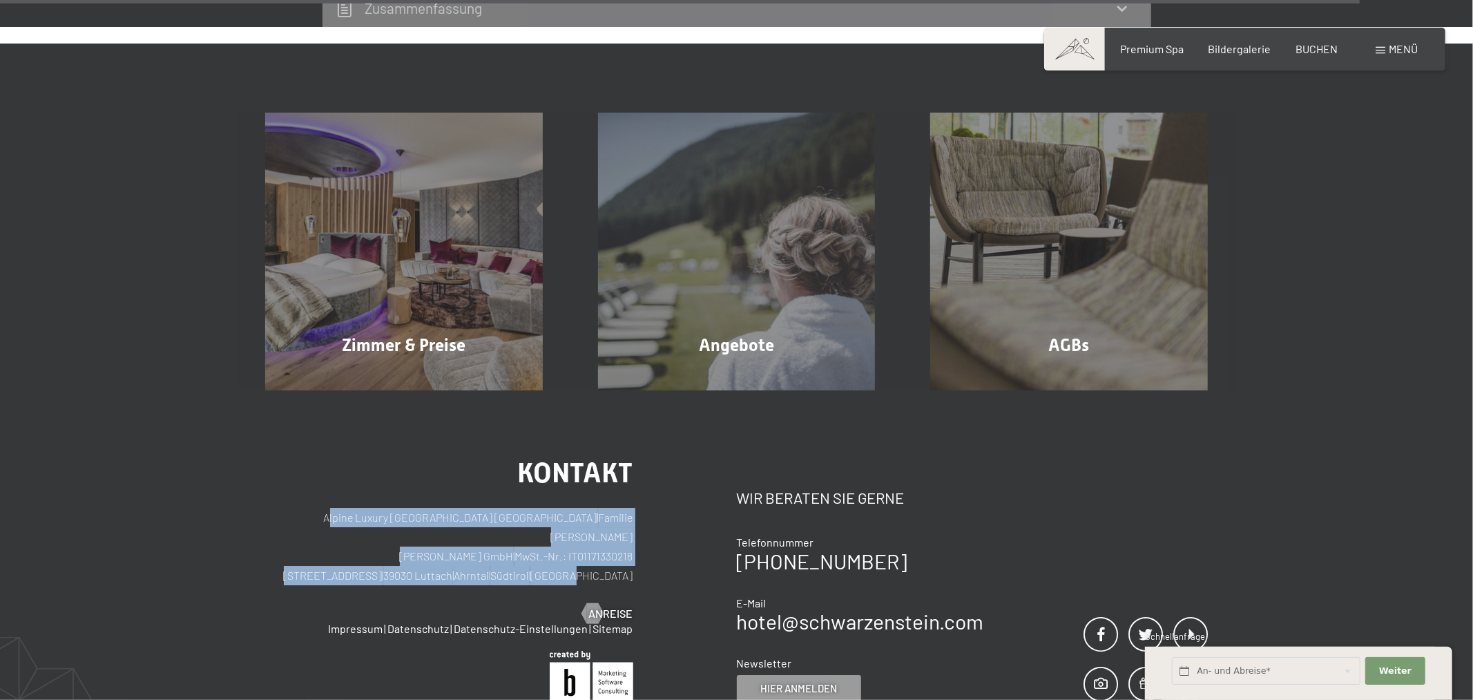
drag, startPoint x: 300, startPoint y: 491, endPoint x: 638, endPoint y: 542, distance: 340.8
click at [629, 539] on p "Alpine Luxury [GEOGRAPHIC_DATA] SCHWARZENSTEIN | Familie [PERSON_NAME] [PERSON_…" at bounding box center [449, 546] width 368 height 77
drag, startPoint x: 638, startPoint y: 542, endPoint x: 310, endPoint y: 503, distance: 329.7
click at [310, 503] on div "Kontakt Alpine Luxury SPA Resort SCHWARZENSTEIN | Familie [PERSON_NAME] [PERSON…" at bounding box center [501, 580] width 472 height 243
drag, startPoint x: 310, startPoint y: 503, endPoint x: 648, endPoint y: 544, distance: 340.3
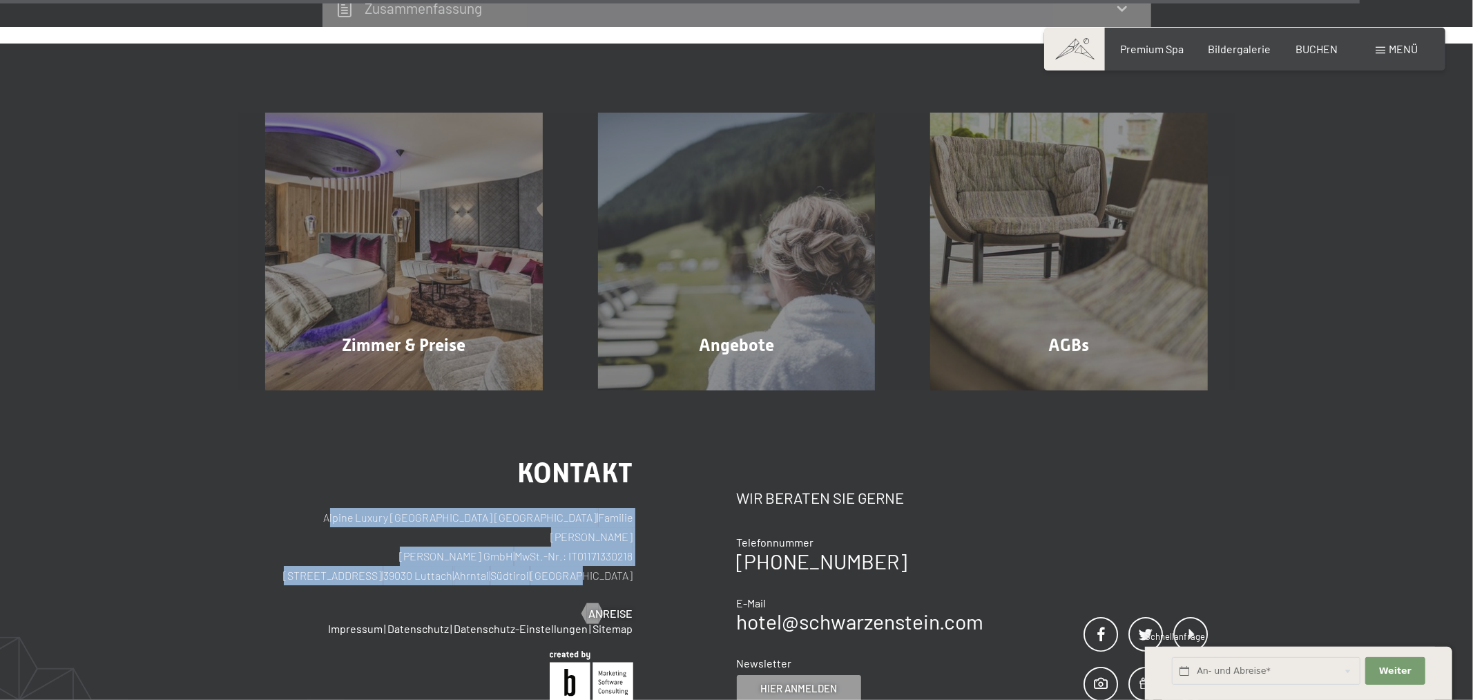
click at [652, 547] on div "Kontakt Alpine Luxury SPA Resort SCHWARZENSTEIN | Familie [PERSON_NAME] [PERSON…" at bounding box center [501, 580] width 472 height 243
drag, startPoint x: 648, startPoint y: 544, endPoint x: 260, endPoint y: 499, distance: 390.1
click at [260, 499] on div "Kontakt Alpine Luxury [GEOGRAPHIC_DATA] SCHWARZENSTEIN | Familie [PERSON_NAME] …" at bounding box center [736, 653] width 1473 height 526
drag, startPoint x: 305, startPoint y: 501, endPoint x: 634, endPoint y: 539, distance: 331.0
click at [634, 539] on div "Kontakt Alpine Luxury SPA Resort SCHWARZENSTEIN | Familie [PERSON_NAME] [PERSON…" at bounding box center [501, 580] width 472 height 243
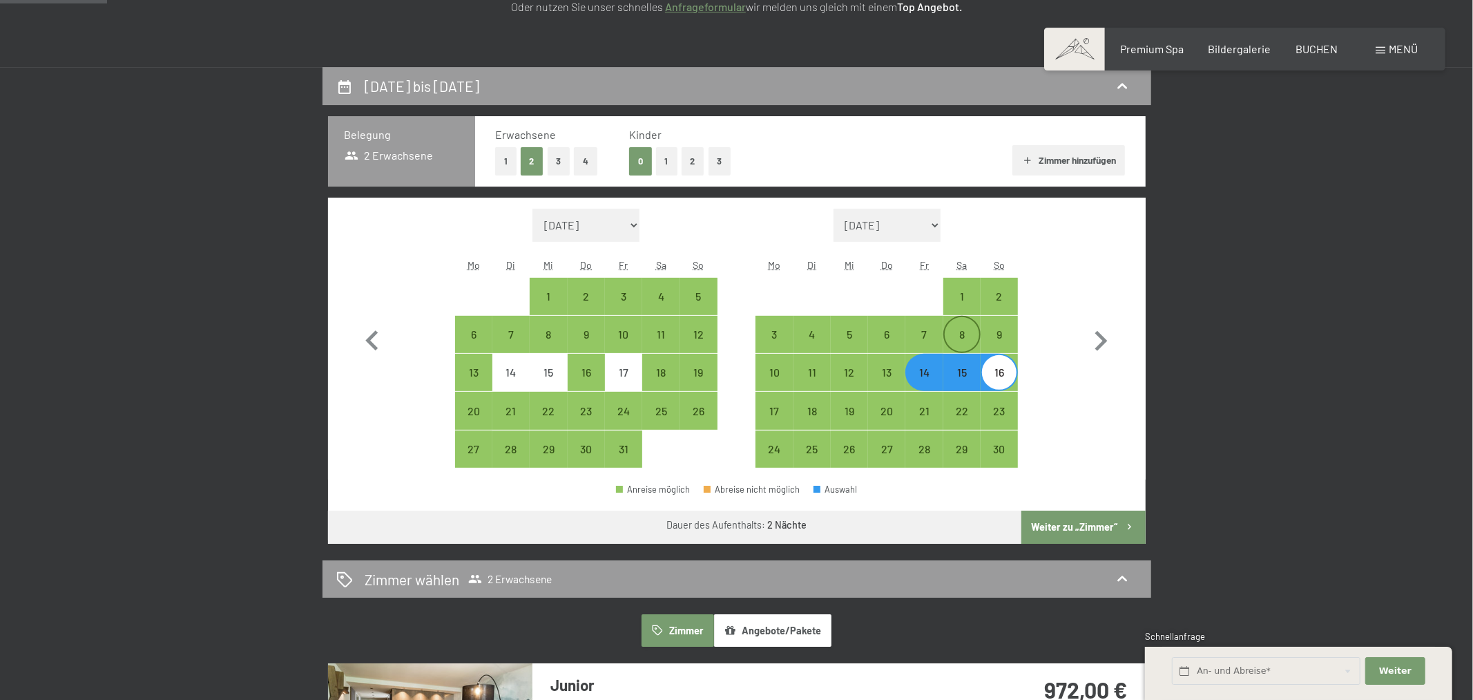
scroll to position [242, 0]
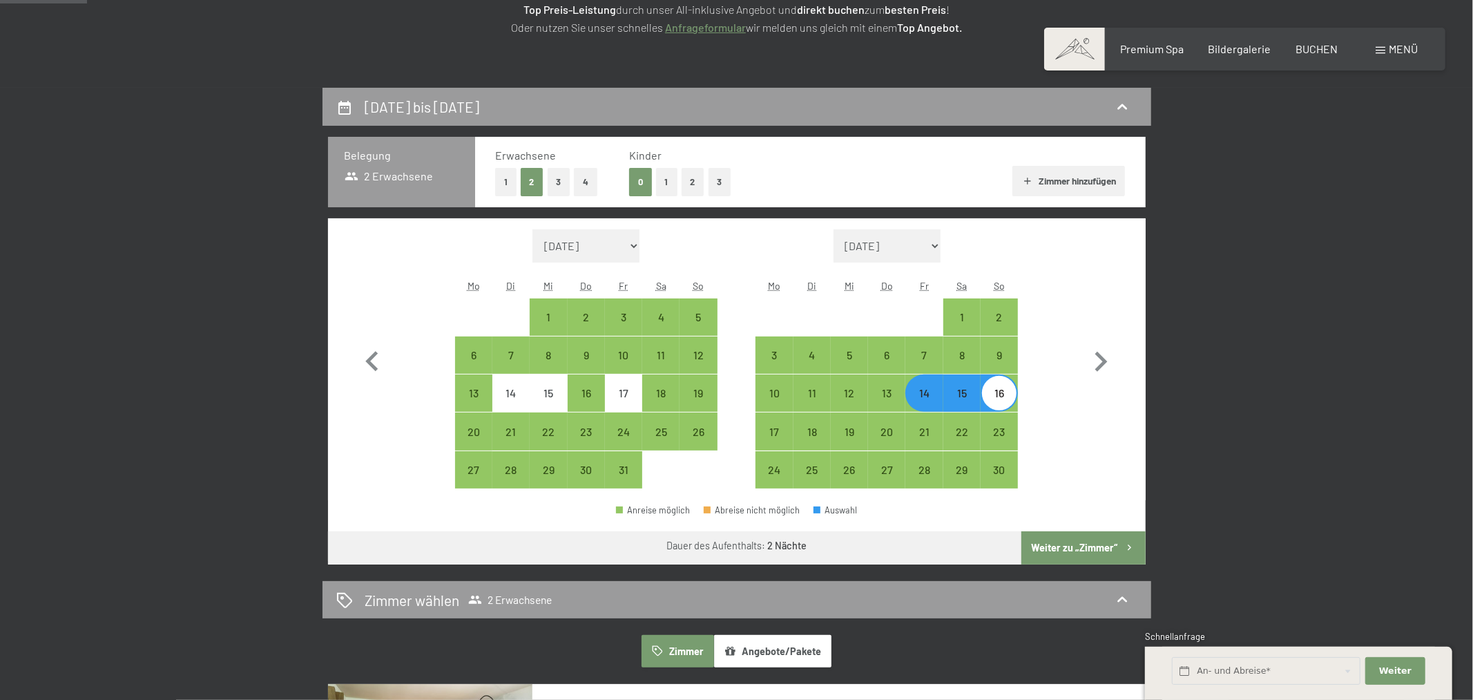
click at [1092, 550] on button "Weiter zu „Zimmer“" at bounding box center [1084, 547] width 124 height 33
select select "[DATE]"
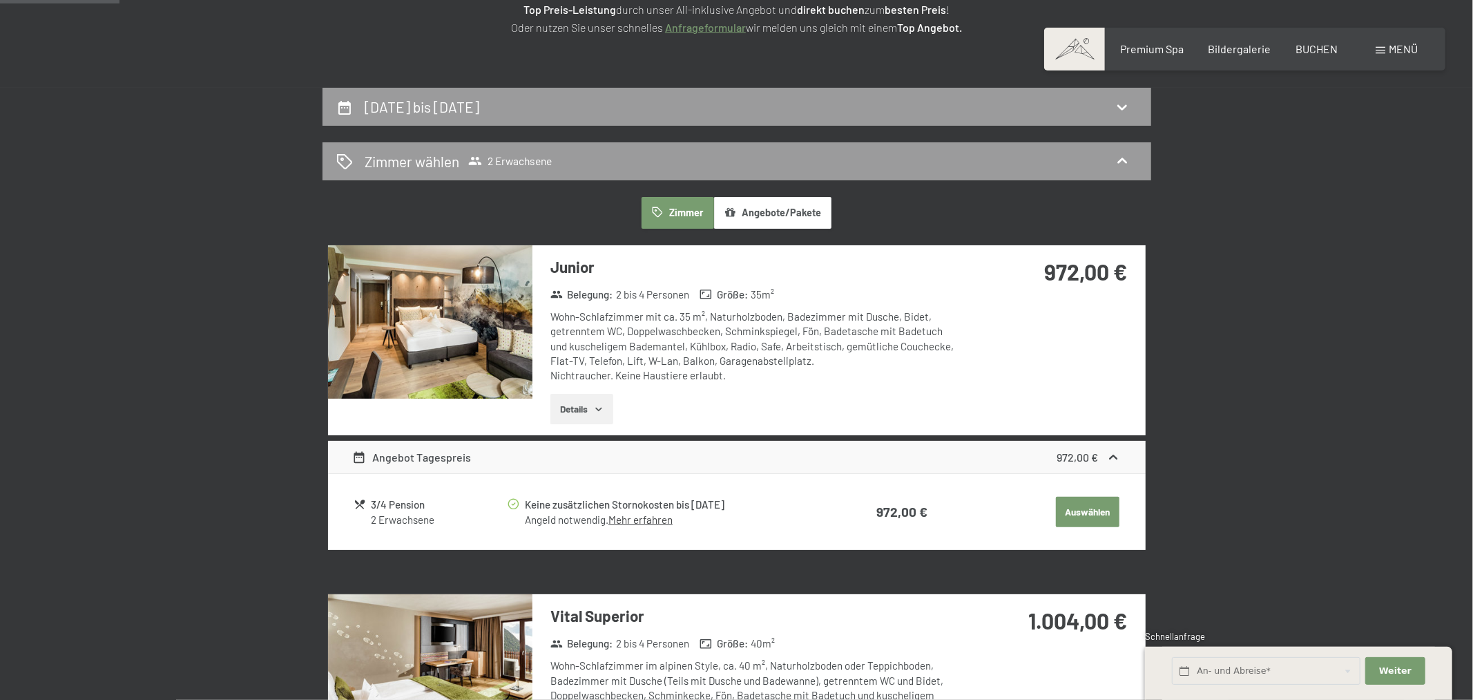
scroll to position [329, 0]
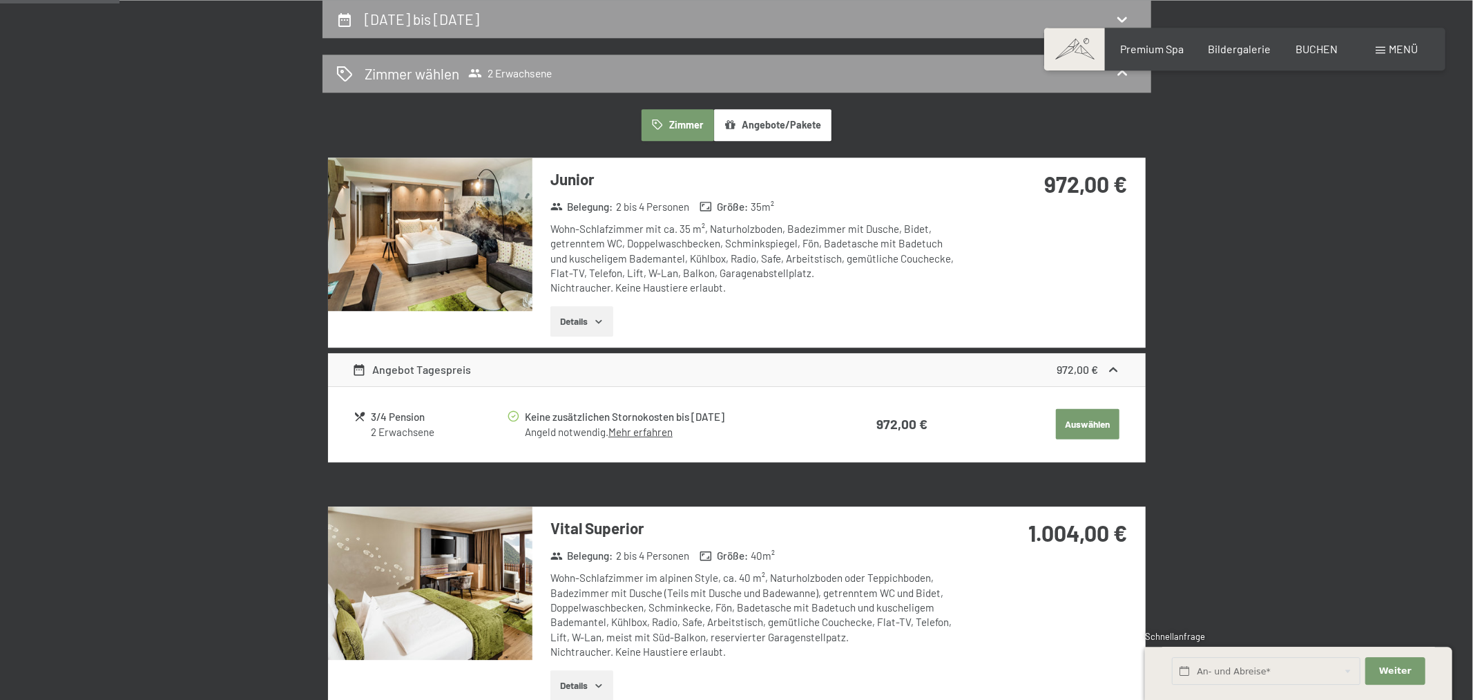
click at [1111, 428] on button "Auswählen" at bounding box center [1088, 424] width 64 height 30
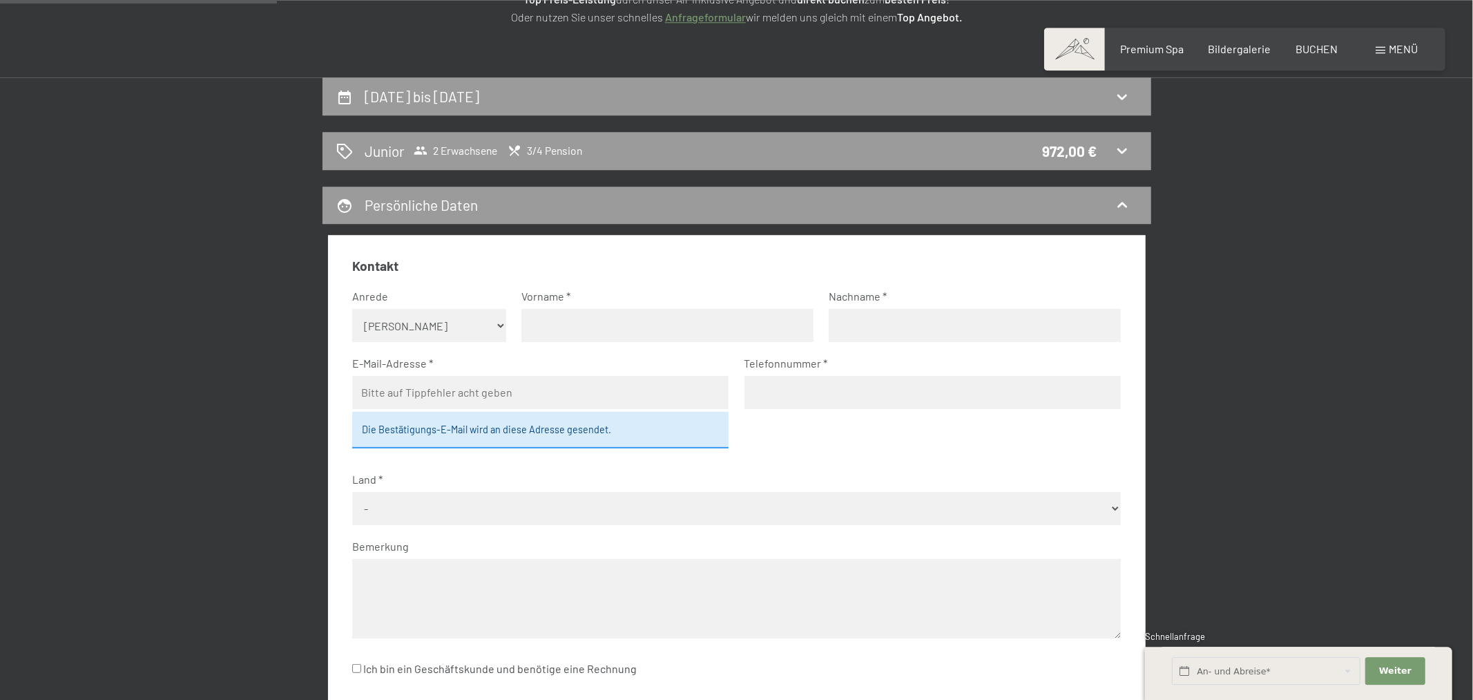
scroll to position [542, 0]
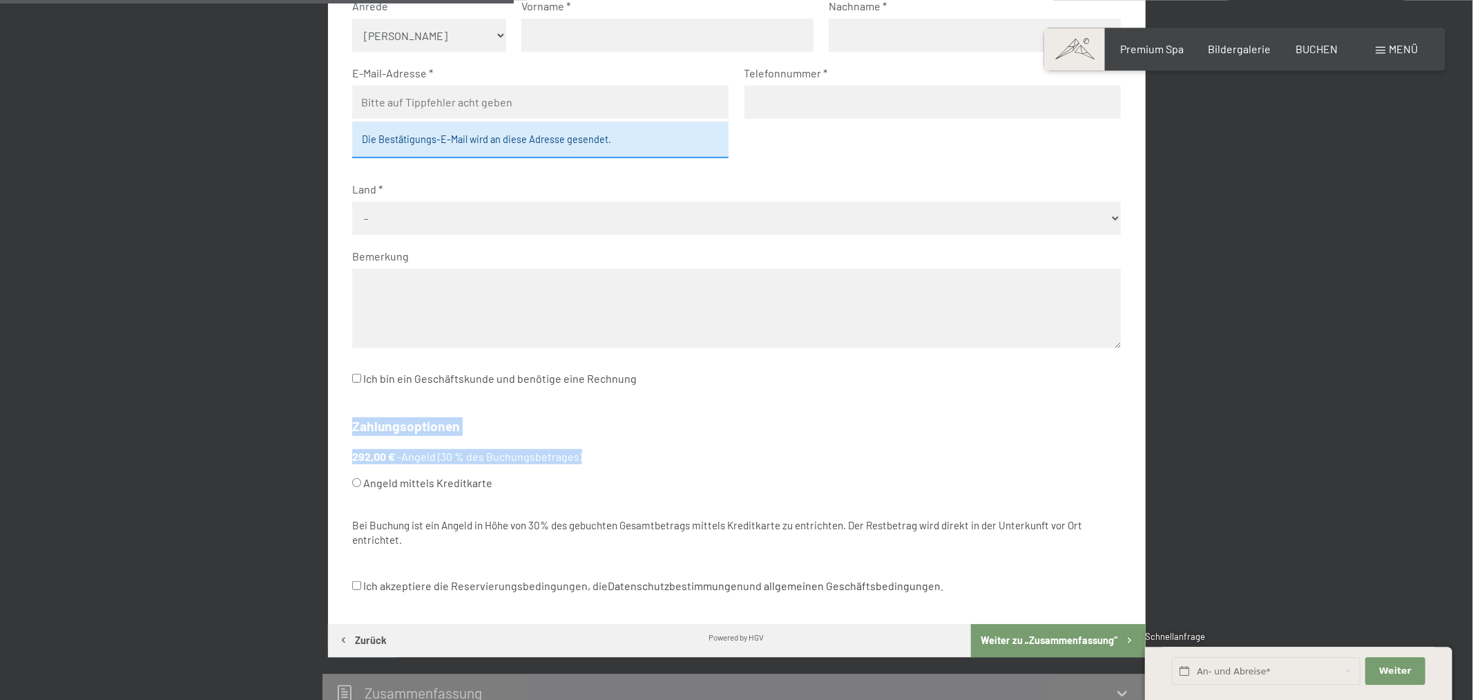
drag, startPoint x: 359, startPoint y: 428, endPoint x: 579, endPoint y: 461, distance: 222.8
click at [579, 461] on div "Kontakt Anrede [PERSON_NAME] Frau Herr Vorname Nachname E-Mail-Adresse Die Best…" at bounding box center [737, 284] width 818 height 679
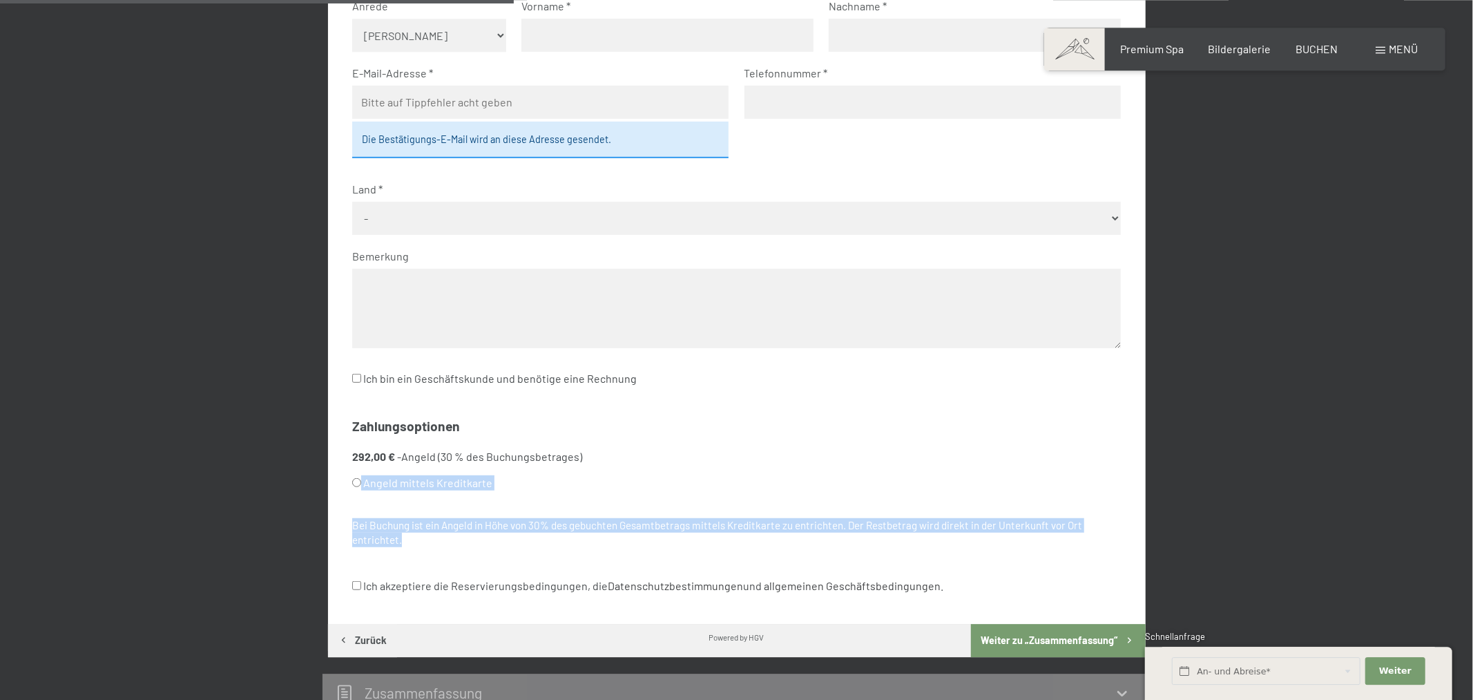
drag, startPoint x: 480, startPoint y: 550, endPoint x: 362, endPoint y: 508, distance: 125.2
click at [362, 508] on fieldset "Zahlungsoptionen 292,00 € - Angeld (30 % des Buchungsbetrages) Angeld mittels K…" at bounding box center [736, 489] width 769 height 144
click at [609, 531] on div "Bei Buchung ist ein Angeld in Höhe von 30% des gebuchten Gesamtbetrags mittels …" at bounding box center [736, 533] width 769 height 30
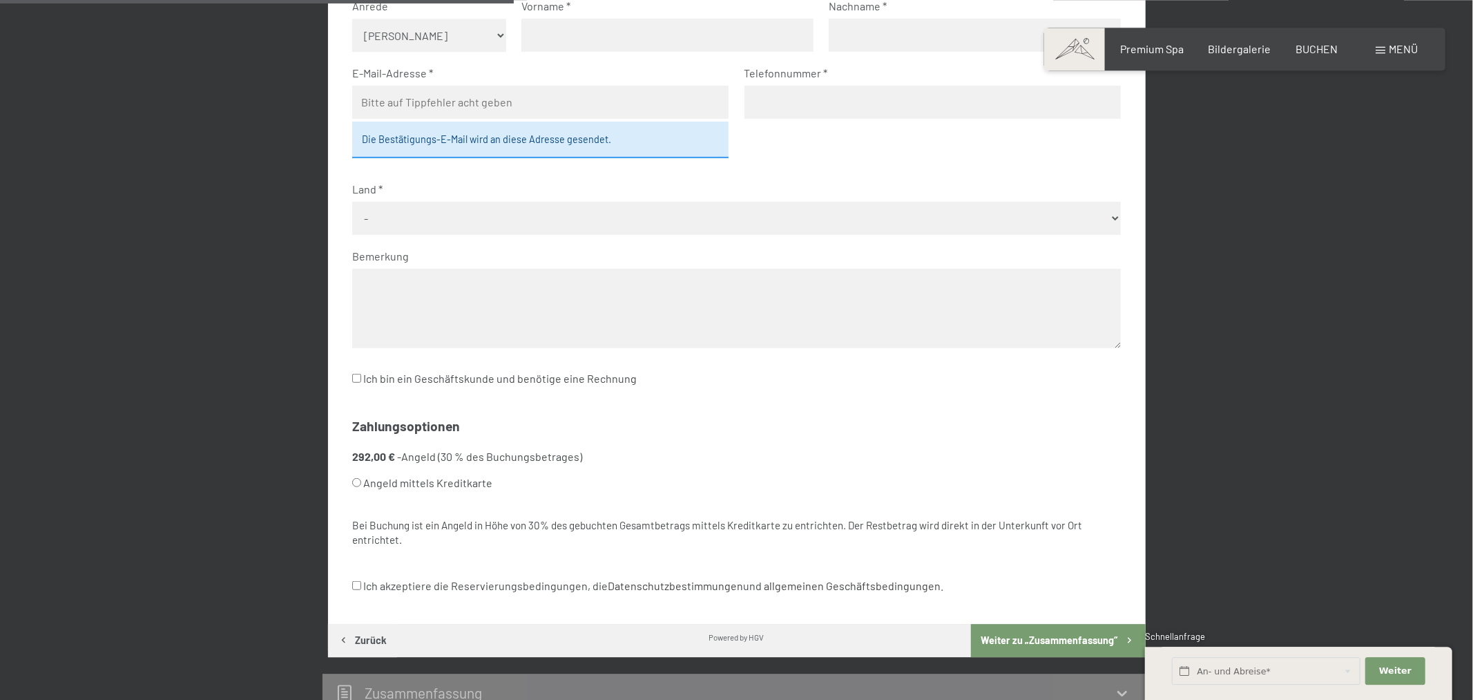
click at [1032, 644] on button "Weiter zu „Zusammen­fassung“" at bounding box center [1058, 640] width 174 height 33
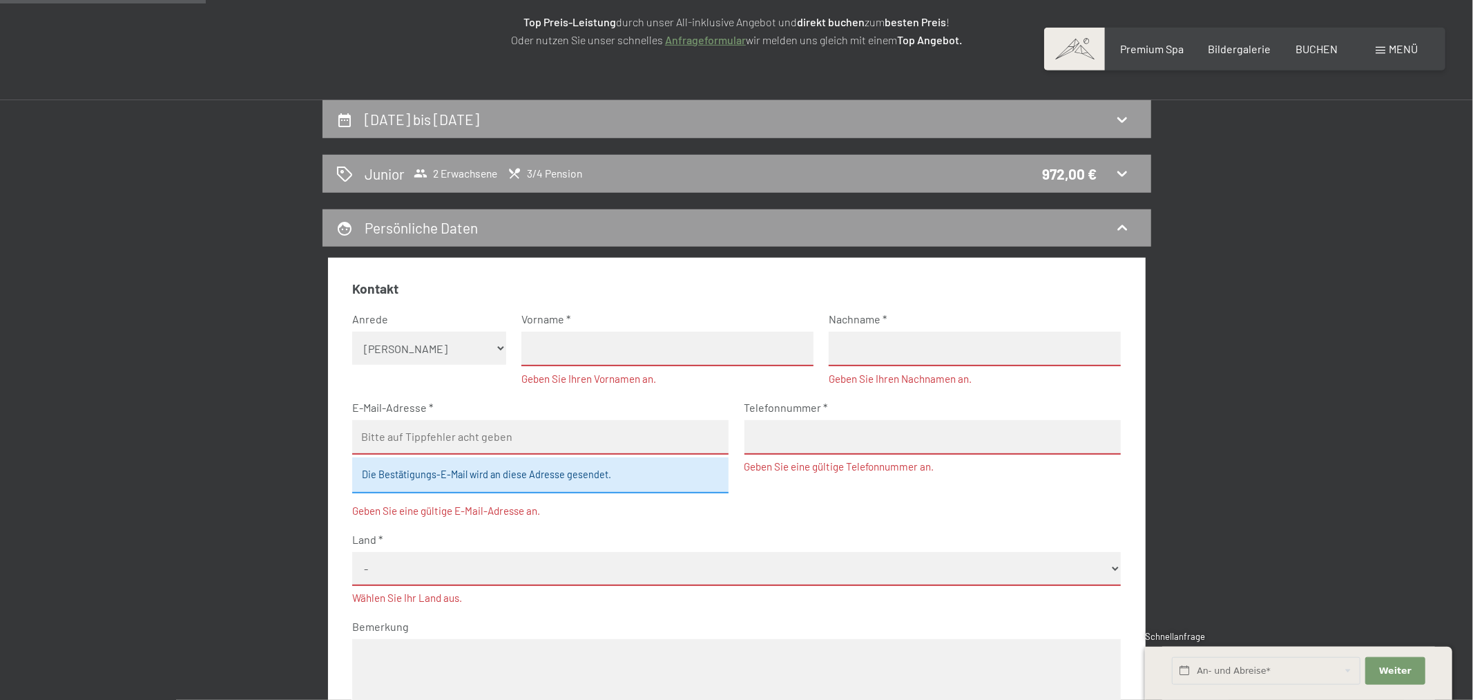
scroll to position [228, 0]
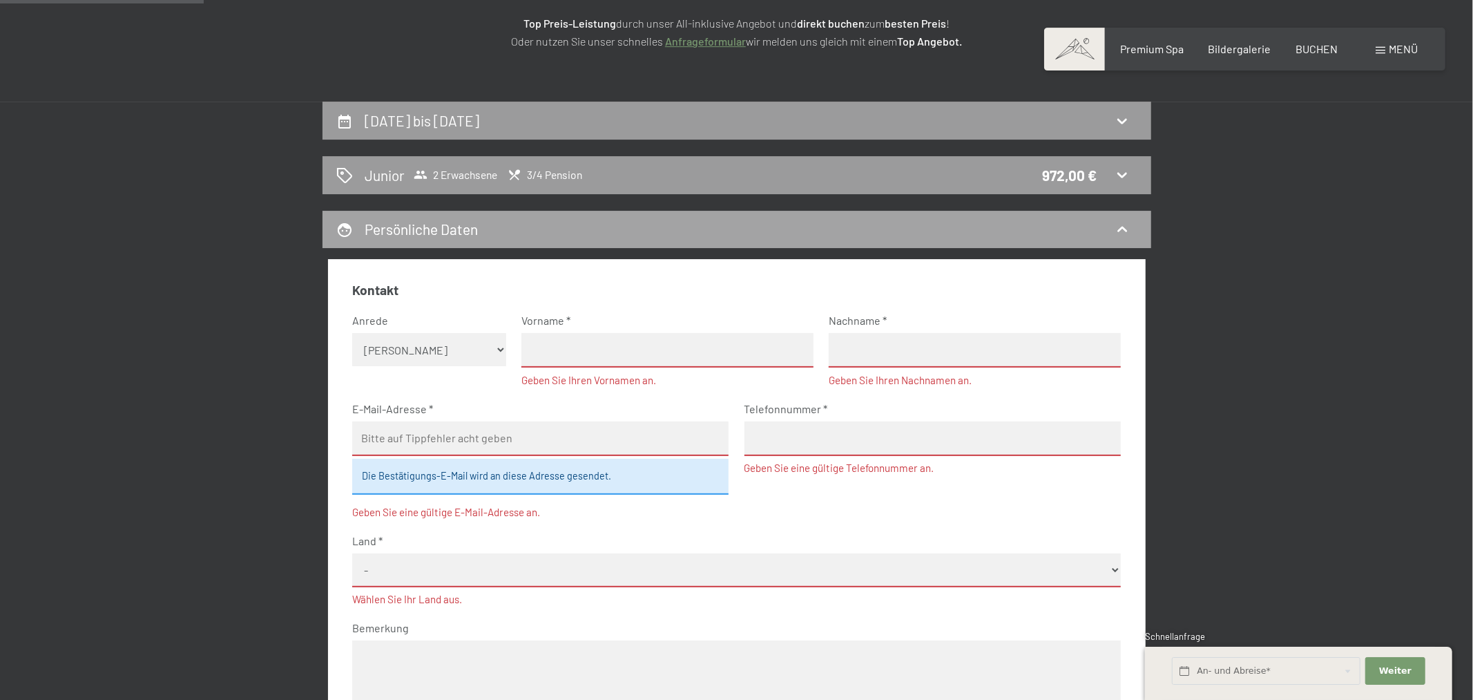
click at [527, 224] on div "Persönliche Daten" at bounding box center [736, 229] width 801 height 20
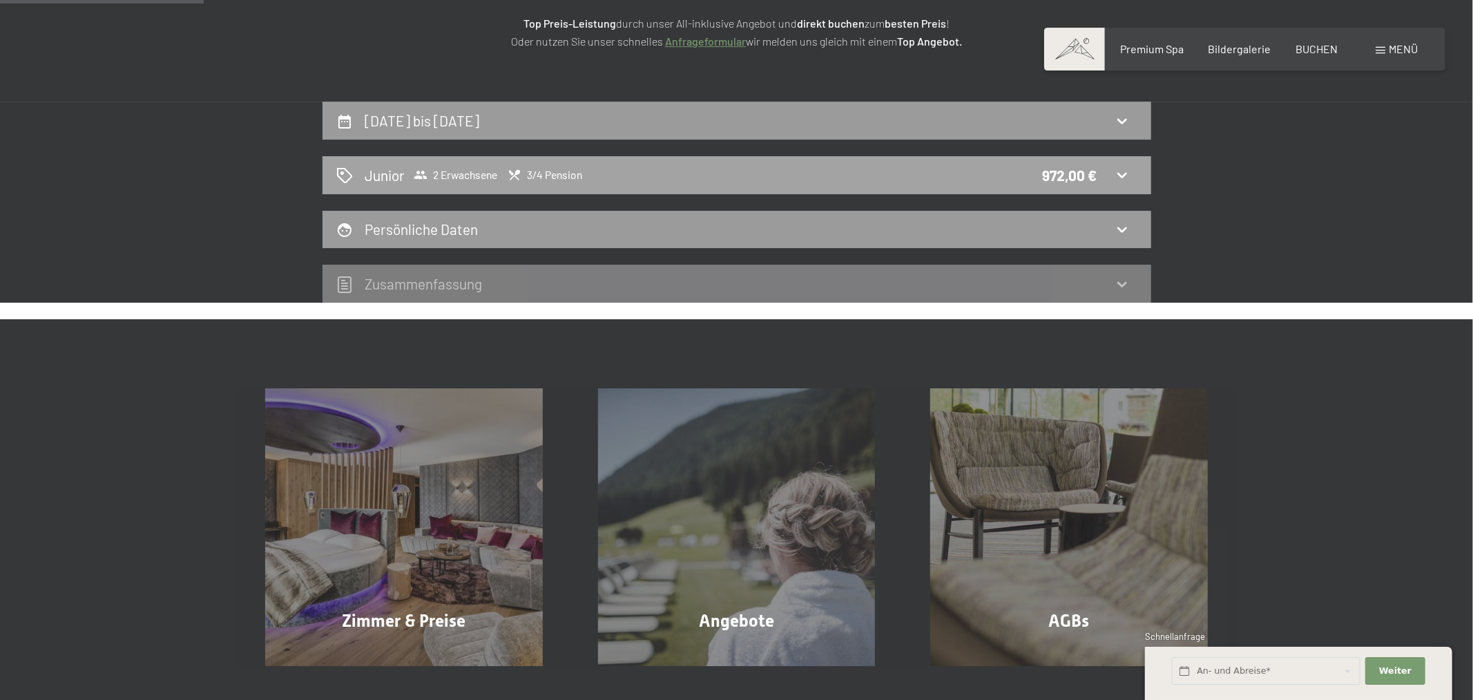
click at [1104, 174] on div "Junior 2 Erwachsene 3/4 Pension 972,00 €" at bounding box center [736, 175] width 801 height 20
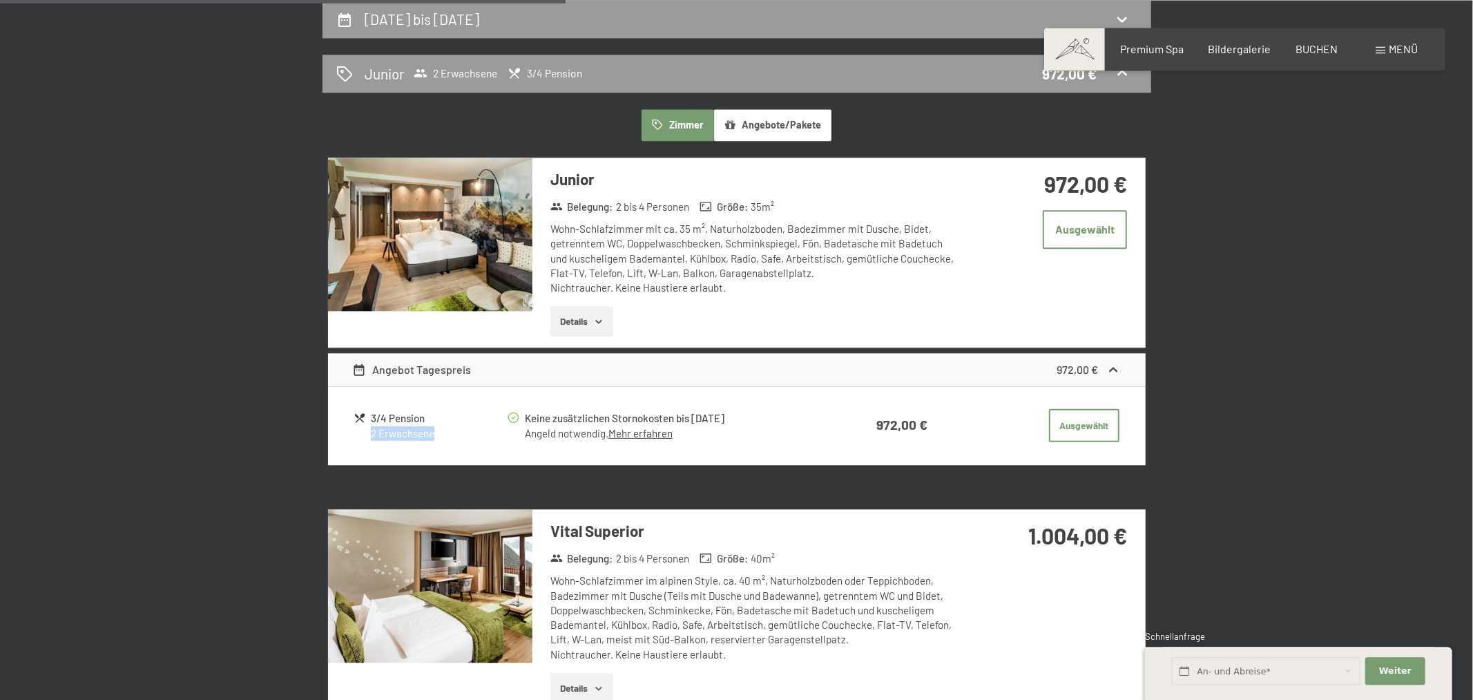
drag, startPoint x: 738, startPoint y: 439, endPoint x: 503, endPoint y: 408, distance: 237.0
click at [503, 408] on tr "3/4 Pension 2 Erwachsene Keine zusätzlichen Stornokosten bis [DATE] Angeld notw…" at bounding box center [737, 425] width 766 height 37
click at [747, 412] on div "Keine zusätzlichen Stornokosten bis [DATE]" at bounding box center [668, 418] width 287 height 16
drag, startPoint x: 747, startPoint y: 434, endPoint x: 654, endPoint y: 413, distance: 95.5
click at [631, 410] on div "Keine zusätzlichen Stornokosten bis [DATE]" at bounding box center [668, 418] width 287 height 16
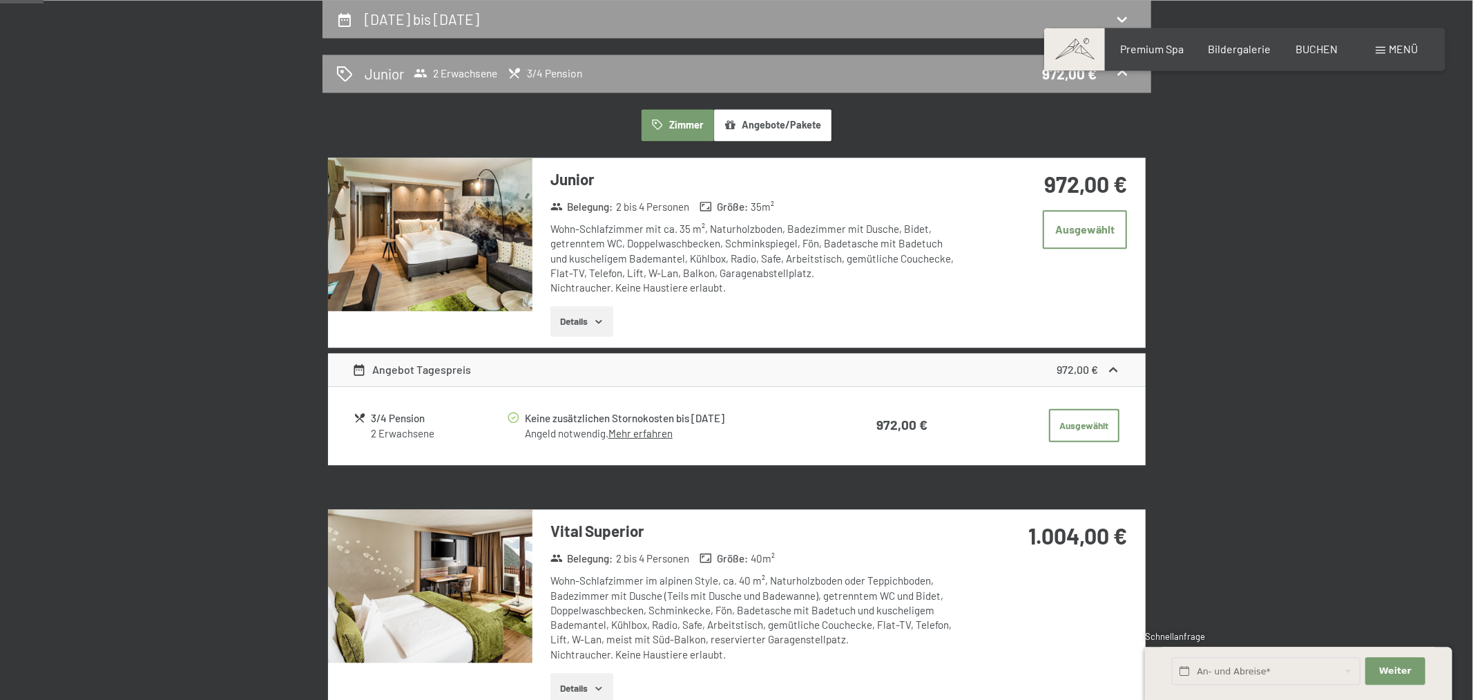
scroll to position [0, 0]
